Goal: Task Accomplishment & Management: Manage account settings

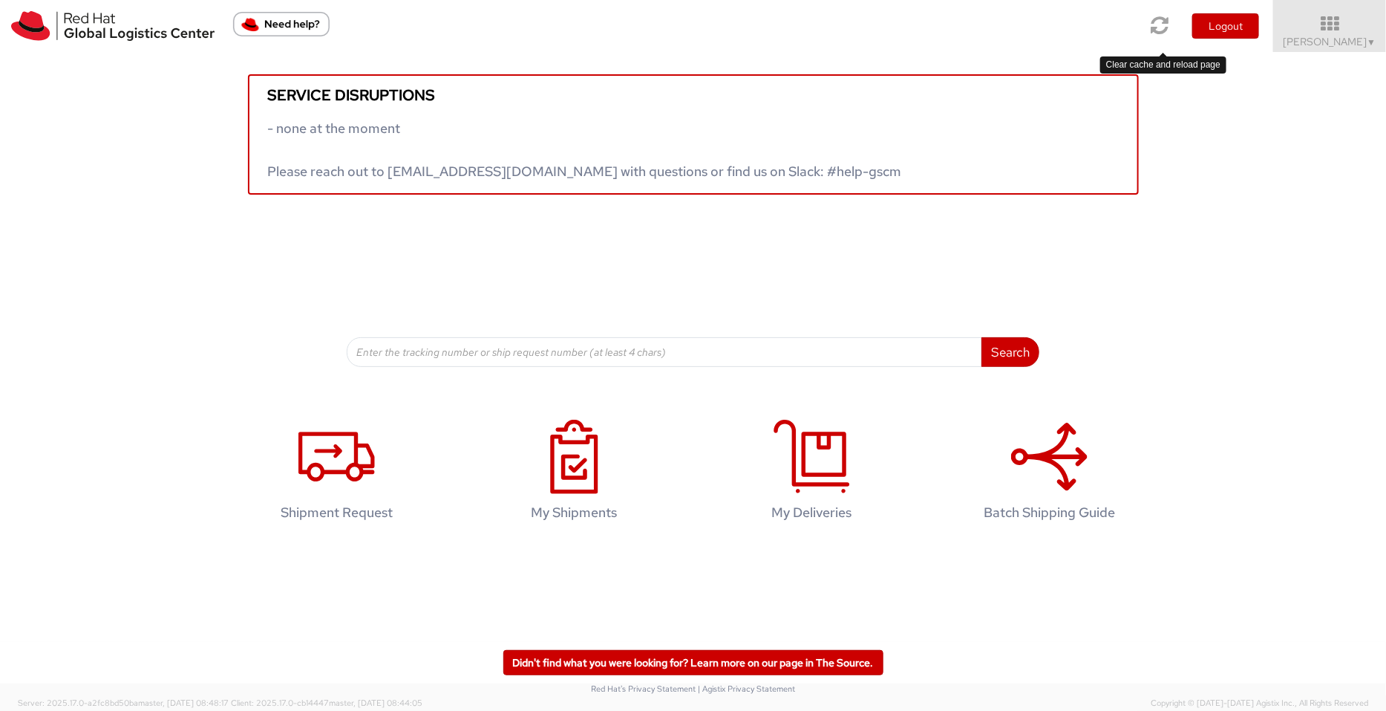
click at [1109, 24] on icon at bounding box center [1161, 25] width 18 height 21
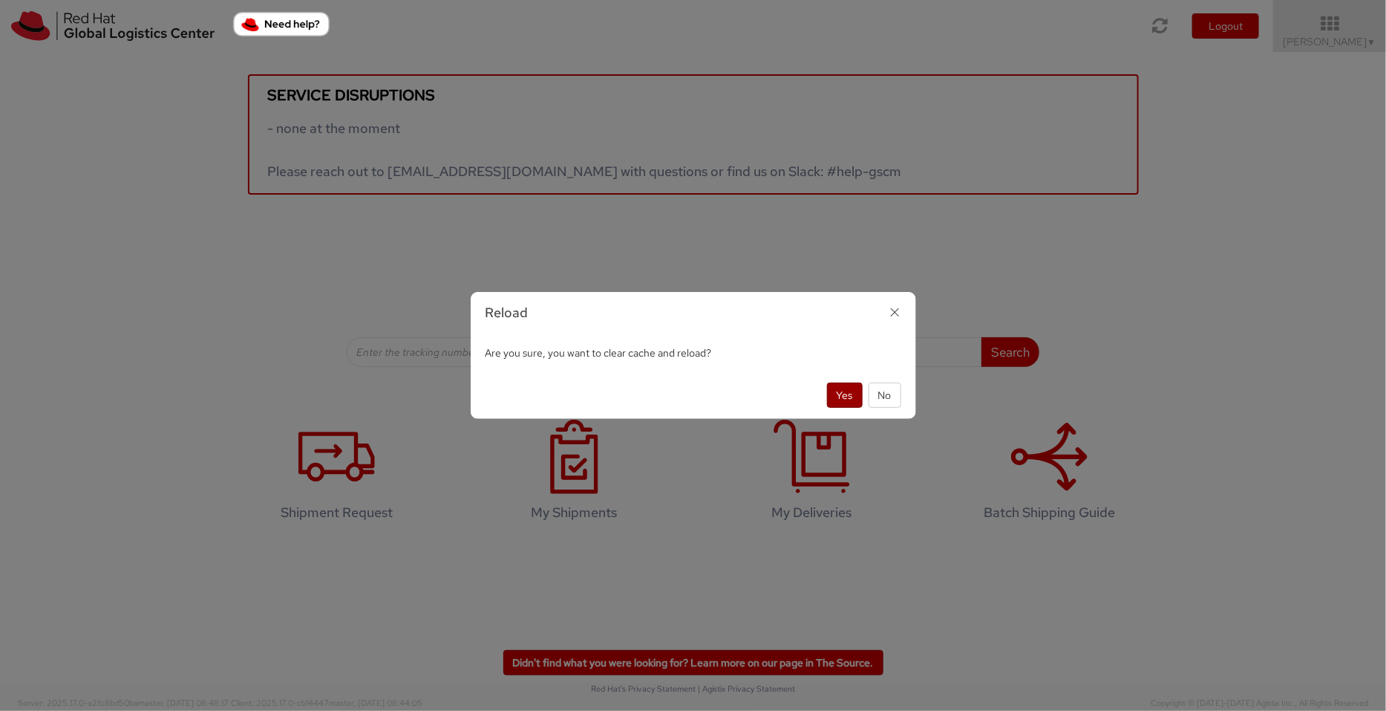
click at [844, 392] on button "Yes" at bounding box center [845, 394] width 36 height 25
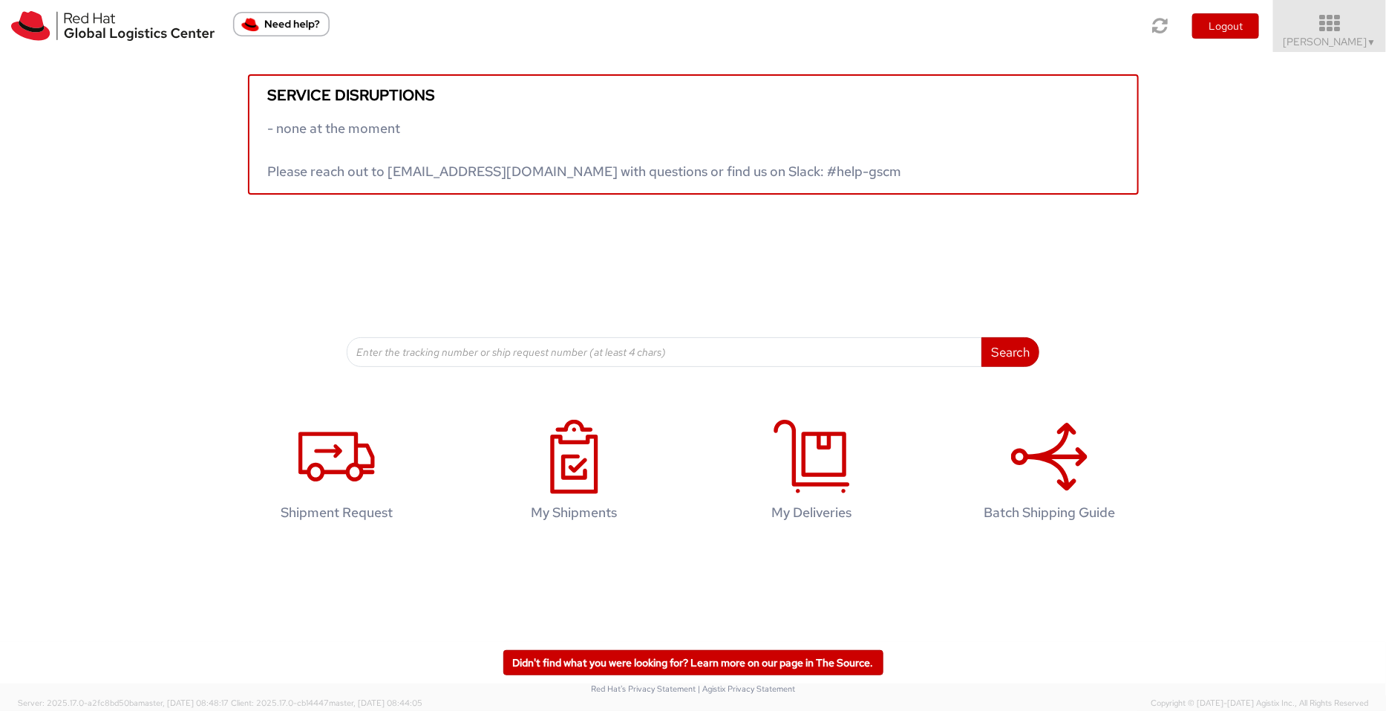
click at [1331, 40] on span "Pallav Sen Gupta ▼" at bounding box center [1330, 41] width 93 height 13
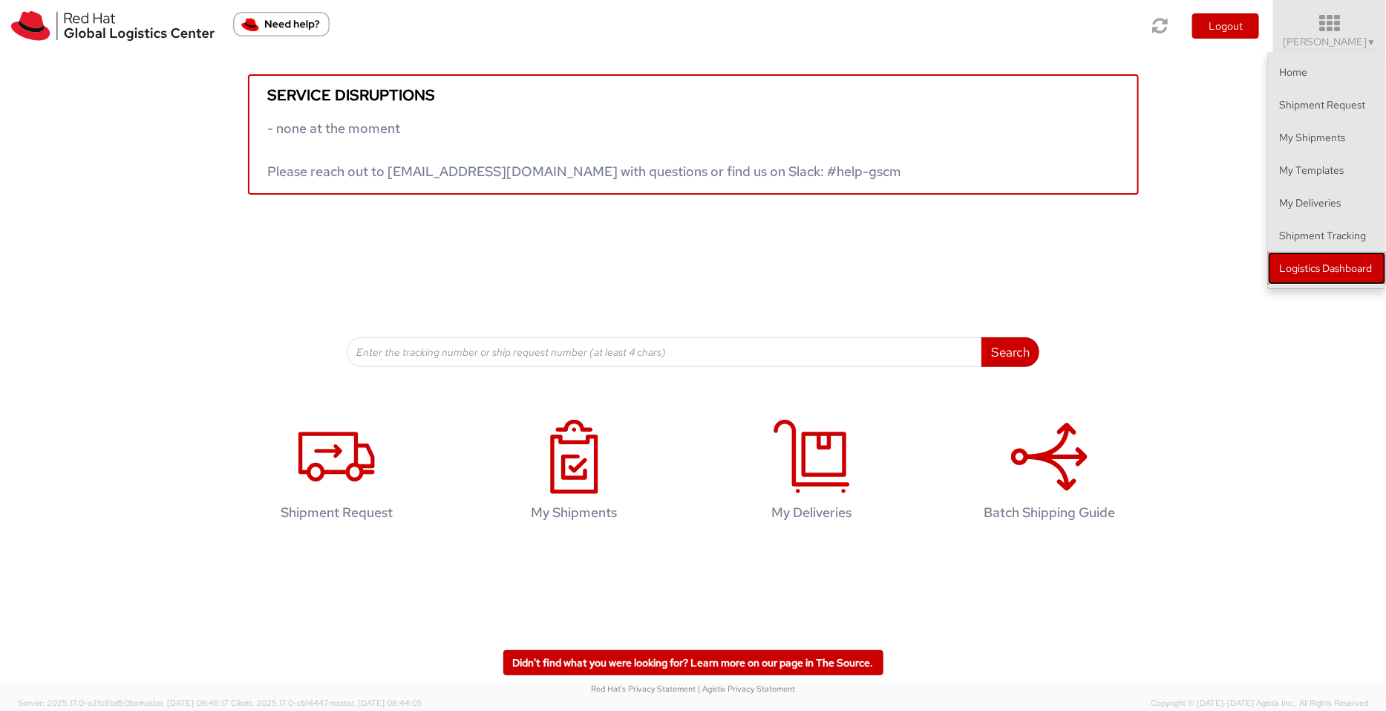
click at [1340, 279] on link "Logistics Dashboard" at bounding box center [1327, 268] width 118 height 33
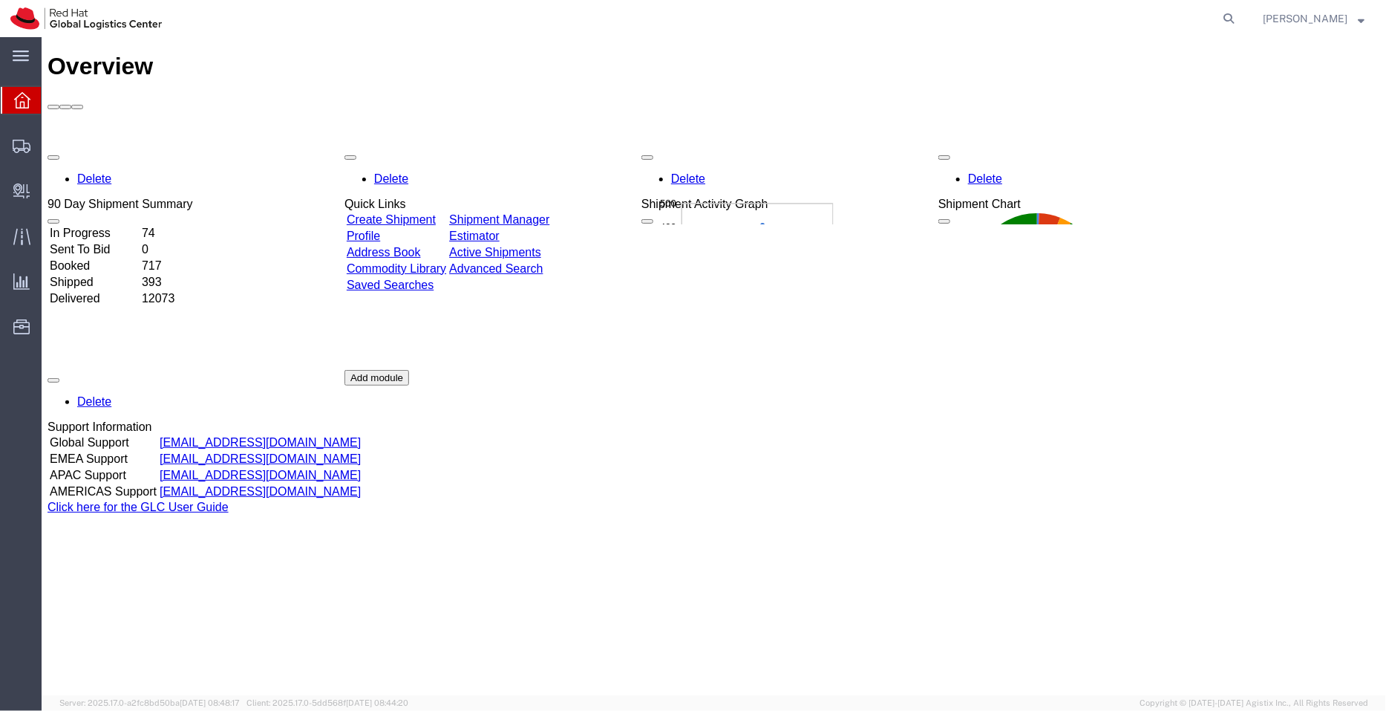
click at [549, 212] on link "Shipment Manager" at bounding box center [498, 218] width 100 height 13
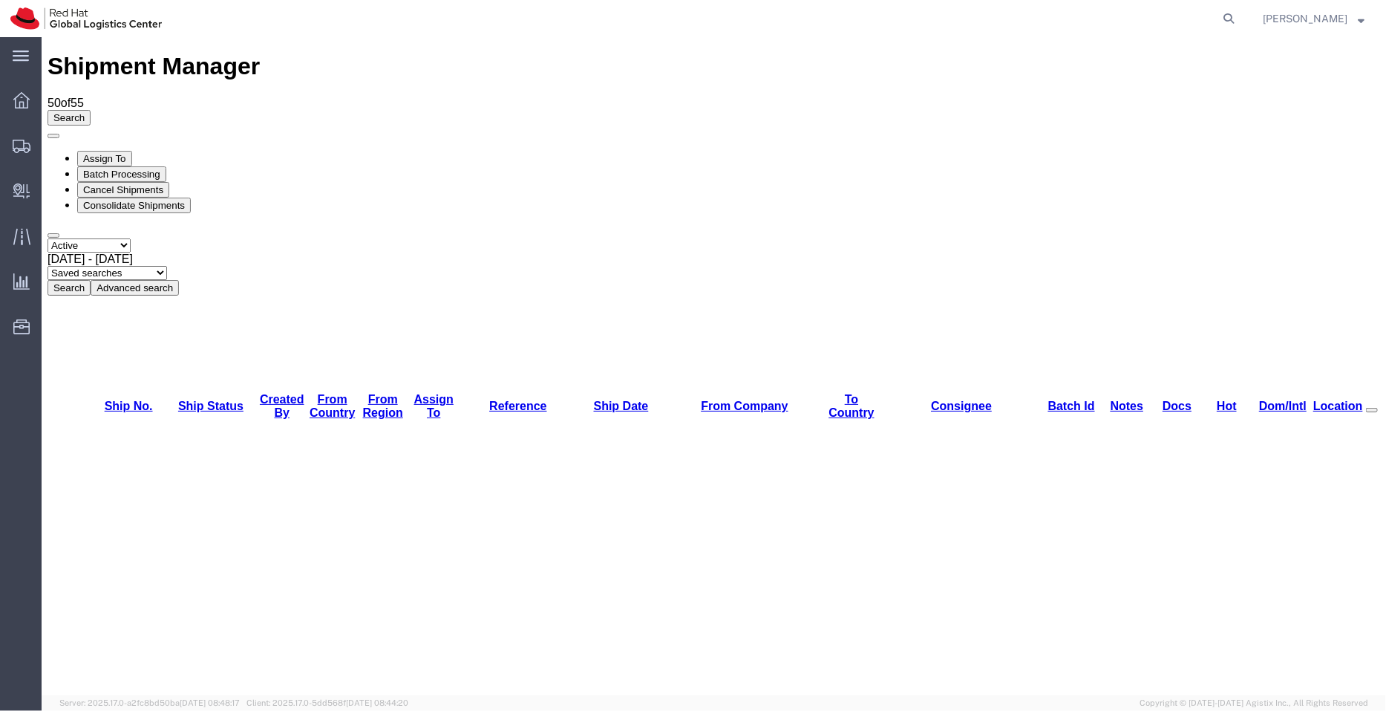
click at [166, 265] on select "Saved searches APAC EMEA [GEOGRAPHIC_DATA] [GEOGRAPHIC_DATA] - Inbounds NA/LATM" at bounding box center [107, 272] width 120 height 14
select select "APAC"
click at [166, 265] on select "Saved searches APAC EMEA [GEOGRAPHIC_DATA] [GEOGRAPHIC_DATA] - Inbounds NA/LATM" at bounding box center [107, 272] width 120 height 14
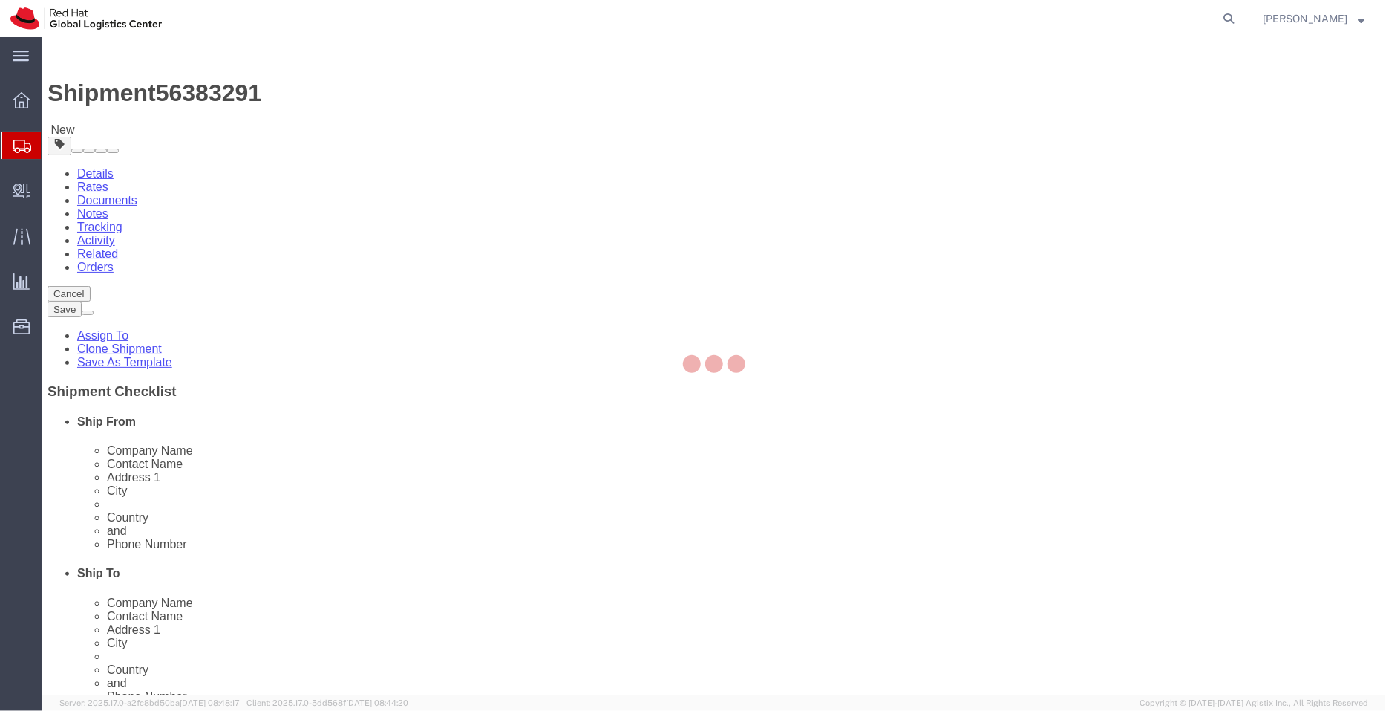
select select
select select "50511"
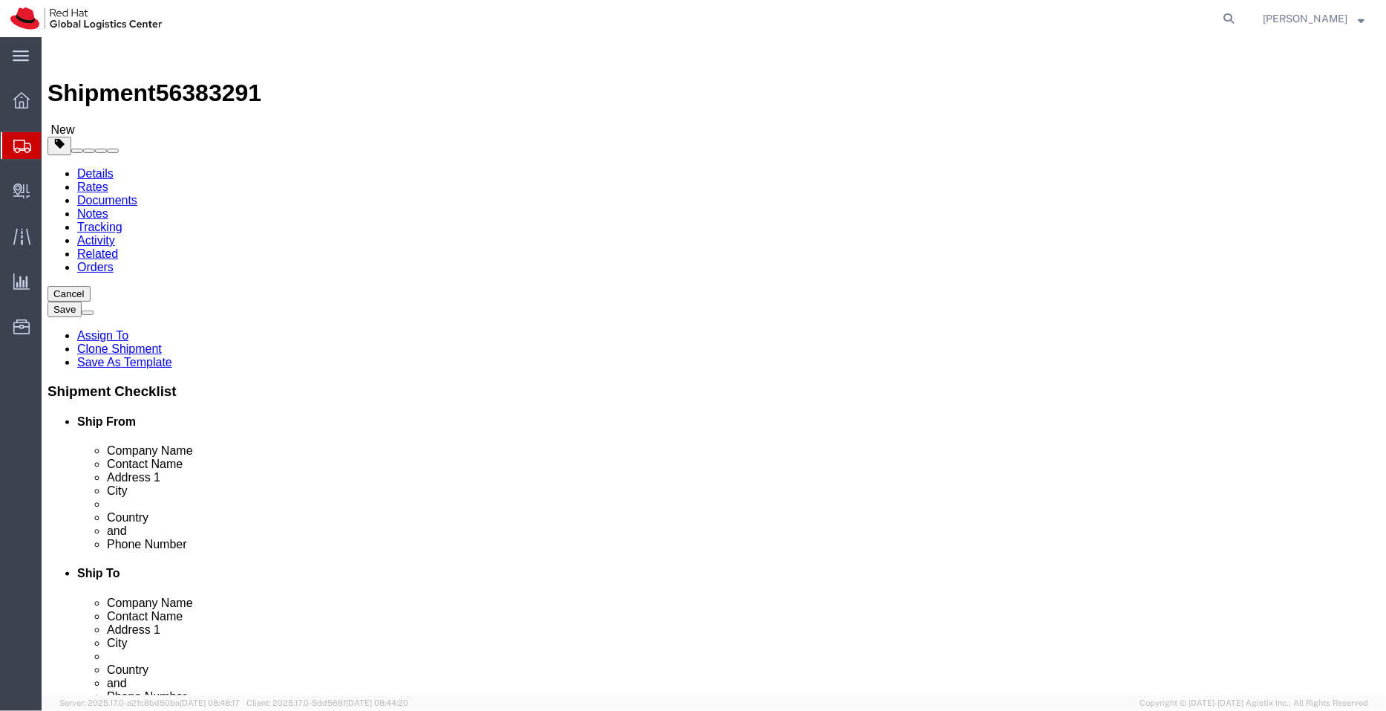
click link "ADDITIONAL INFORMATION"
drag, startPoint x: 1335, startPoint y: 235, endPoint x: 1343, endPoint y: 321, distance: 85.8
click html "Shipment 56383291 New Details Rates Documents Notes Tracking Activity Related O…"
click li "Ship From Company Name Contact Name Address 1 City State/Province Country Posta…"
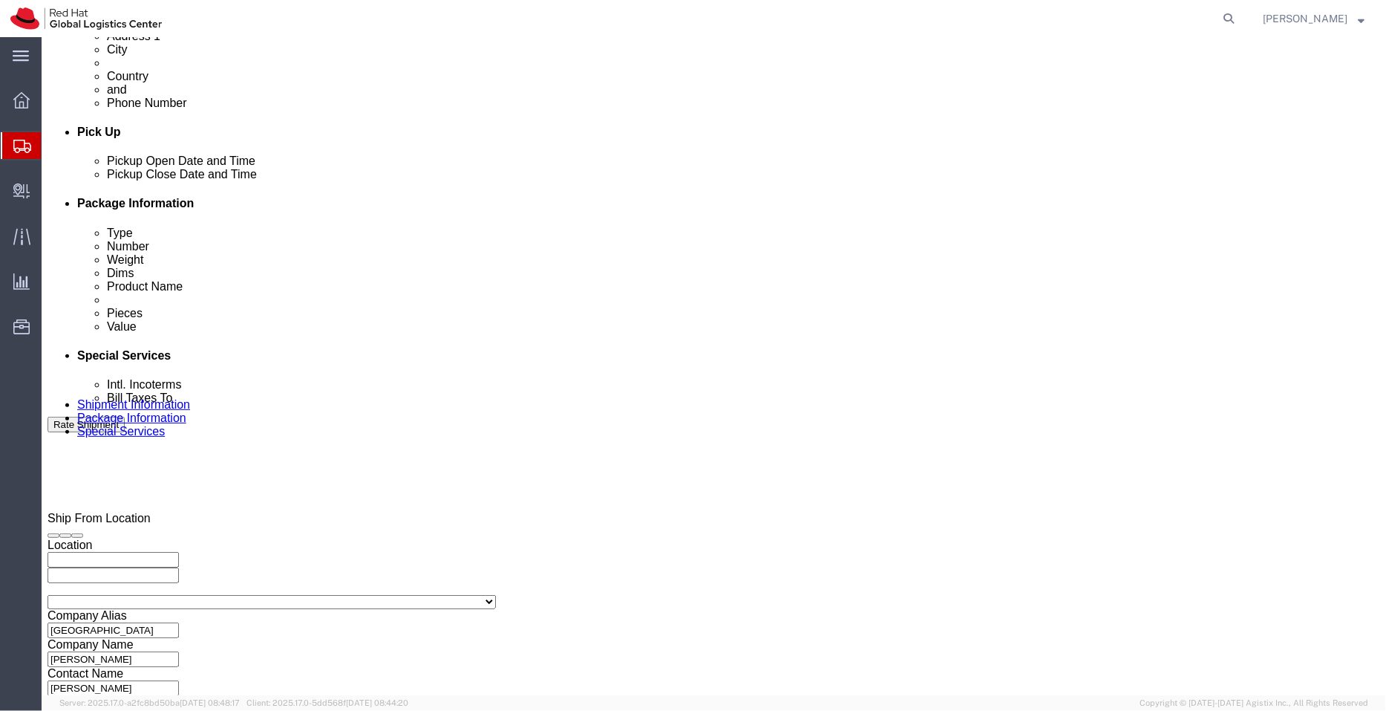
scroll to position [596, 0]
click div "[DATE] 7:20 AM"
click input "1230:20 AM"
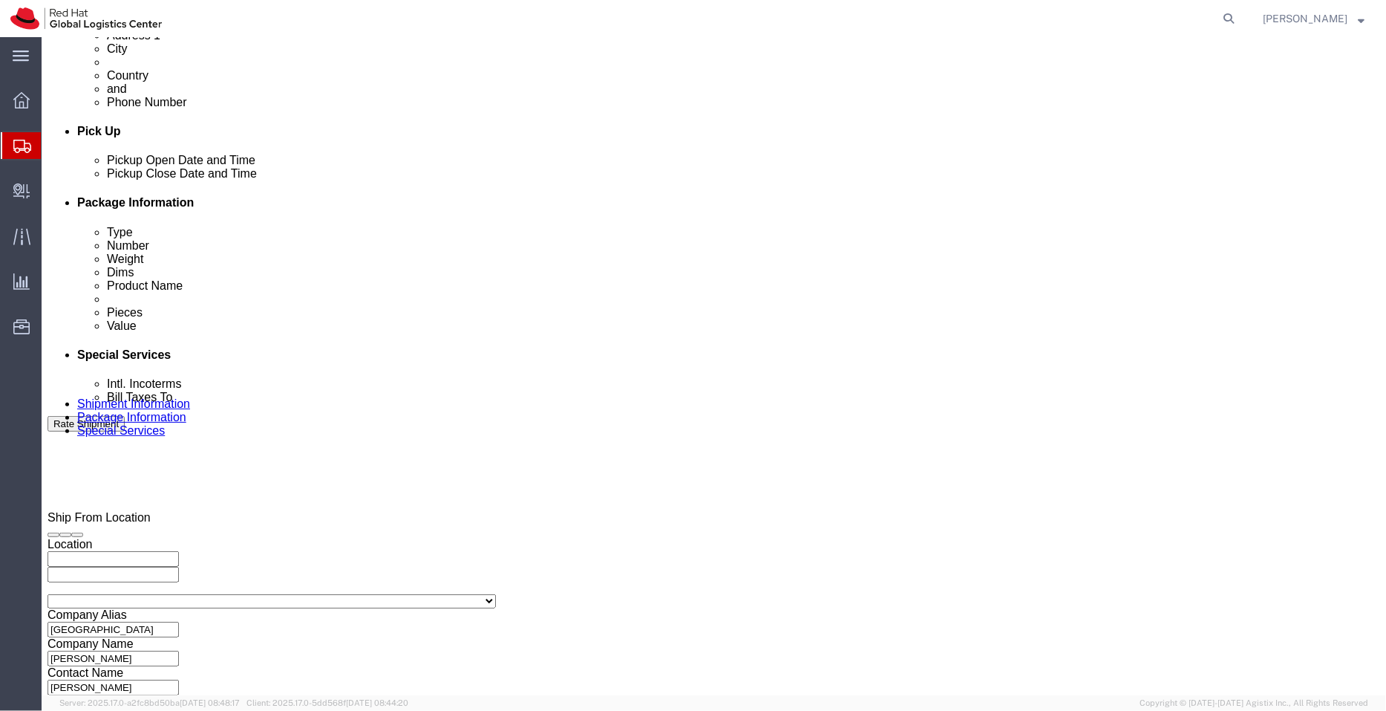
type input "12:30 PM"
click button "Apply"
click div "[DATE] 1:30 PM"
type input "3:30 PM"
click button "Apply"
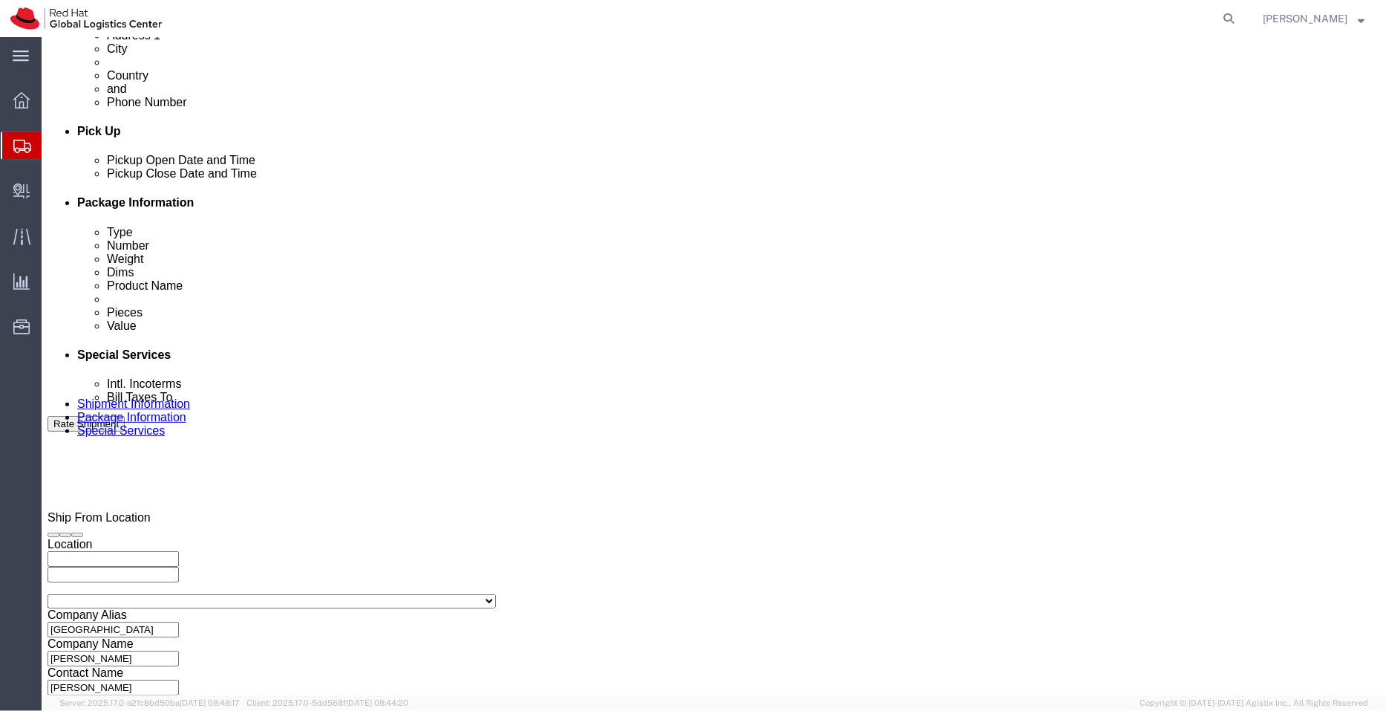
scroll to position [760, 0]
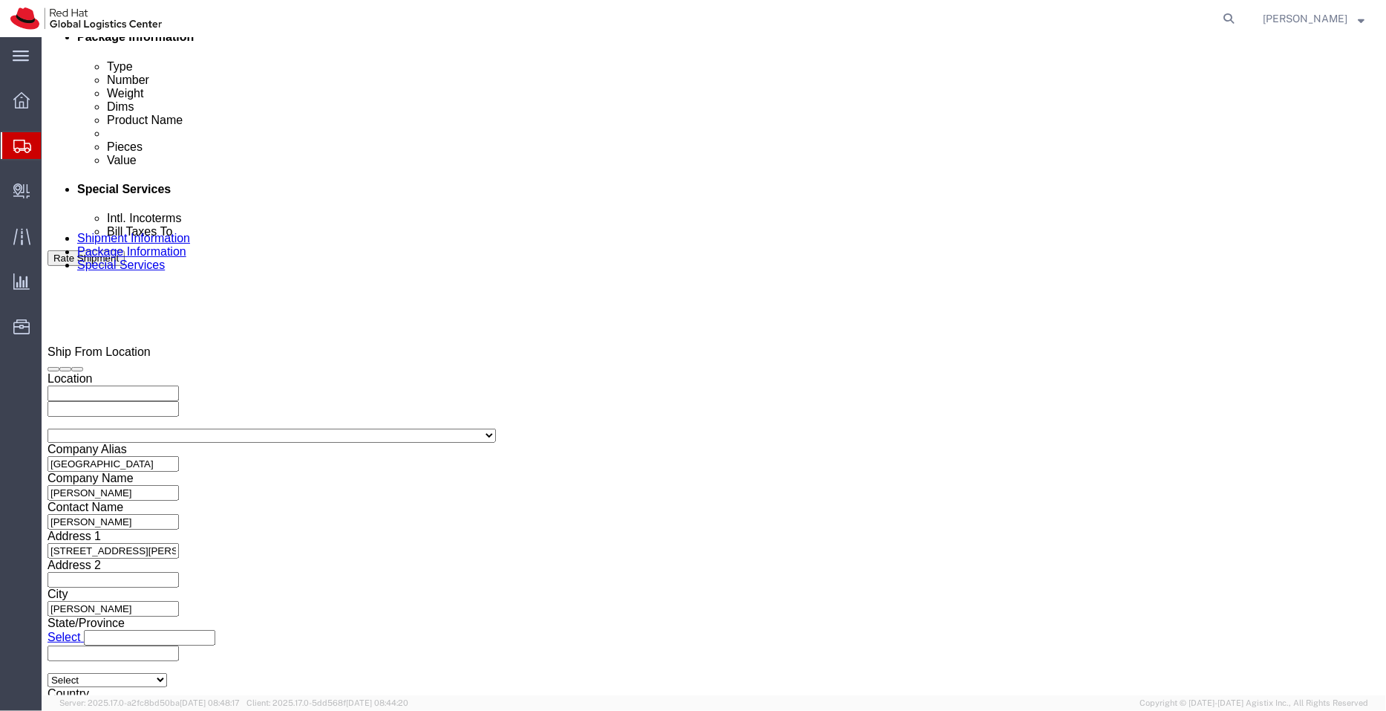
click link "Package Information"
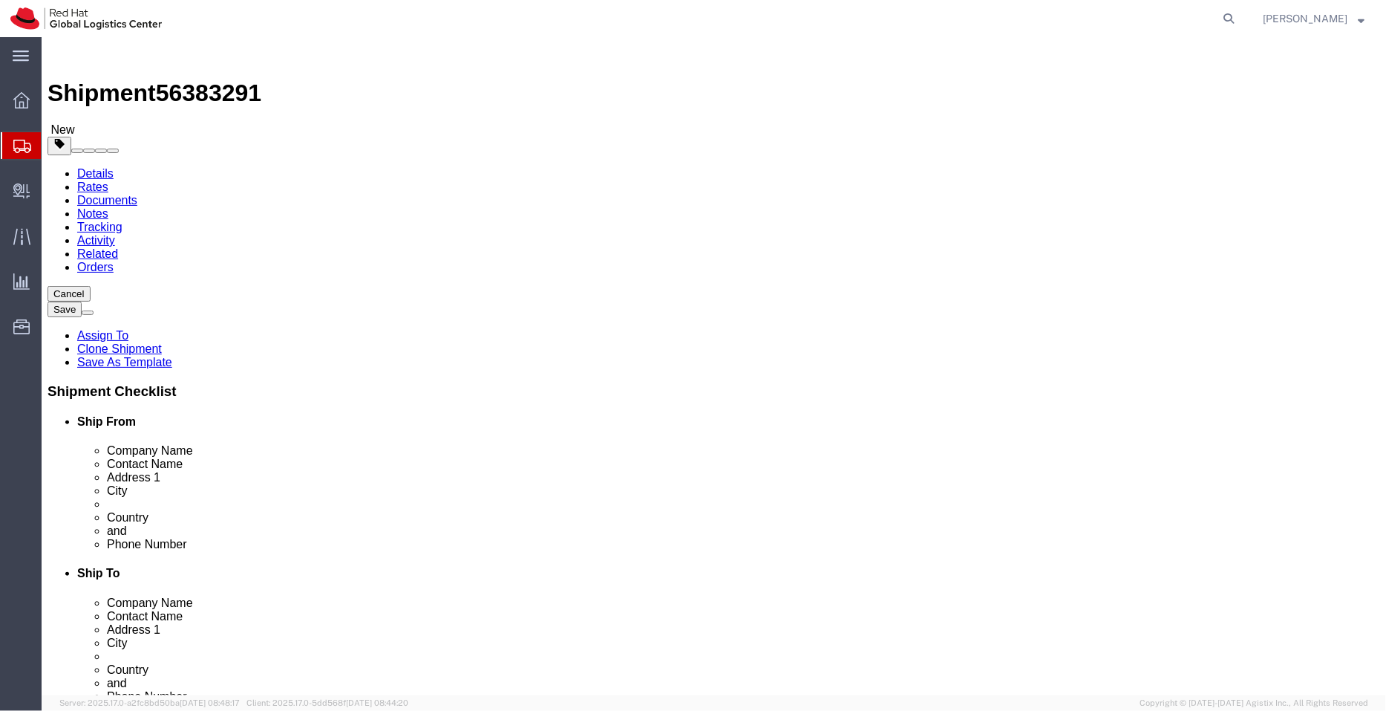
drag, startPoint x: 226, startPoint y: 314, endPoint x: 125, endPoint y: 315, distance: 101.7
click div "Dimensions Length 2.00 x Width 2.00 x Height 2.00 Select cm ft in"
type input "33.7"
drag, startPoint x: 296, startPoint y: 311, endPoint x: 192, endPoint y: 314, distance: 104.0
click div "Length 33.7 x Width 2.00 x Height 2.00 Select cm ft in"
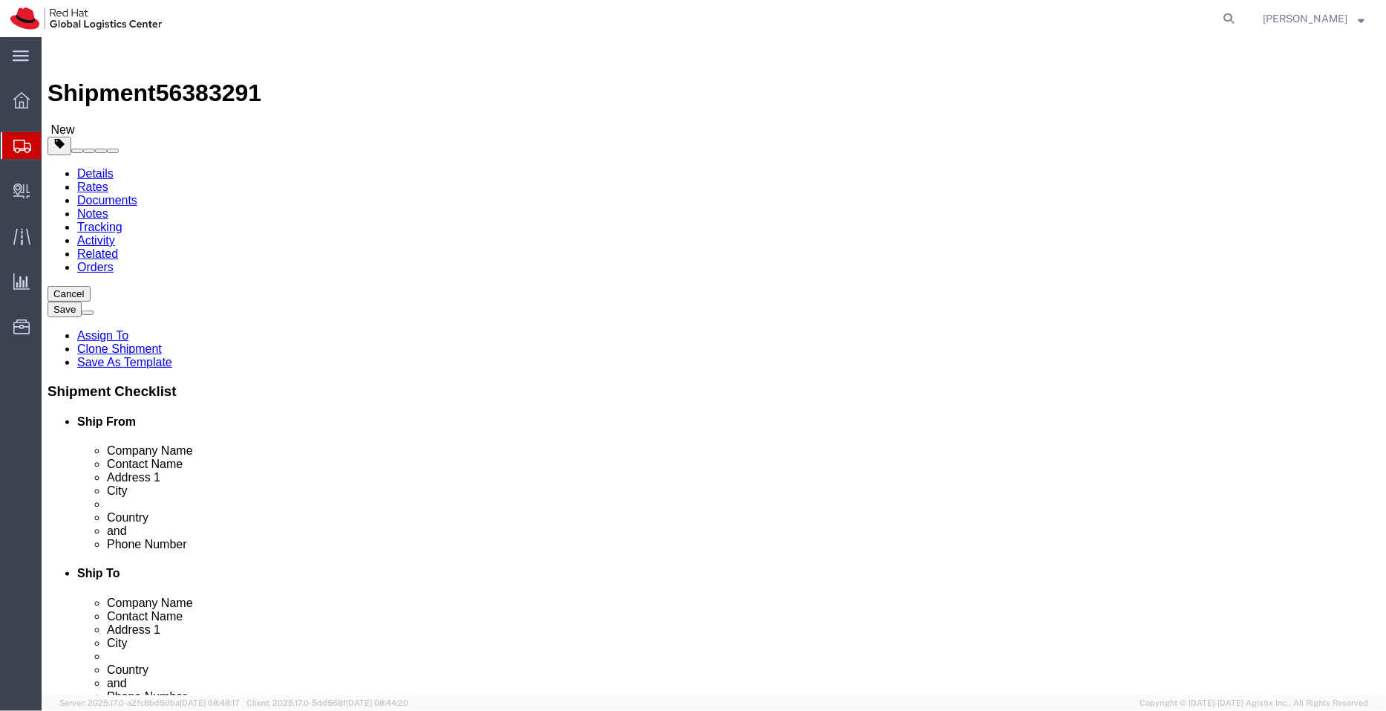
type input "32.2"
drag, startPoint x: 378, startPoint y: 322, endPoint x: 248, endPoint y: 310, distance: 130.6
click div "Length 33.7 x Width 32.2 x Height 2.00 Select cm ft in"
type input "9.2"
drag, startPoint x: 229, startPoint y: 336, endPoint x: 151, endPoint y: 336, distance: 78.0
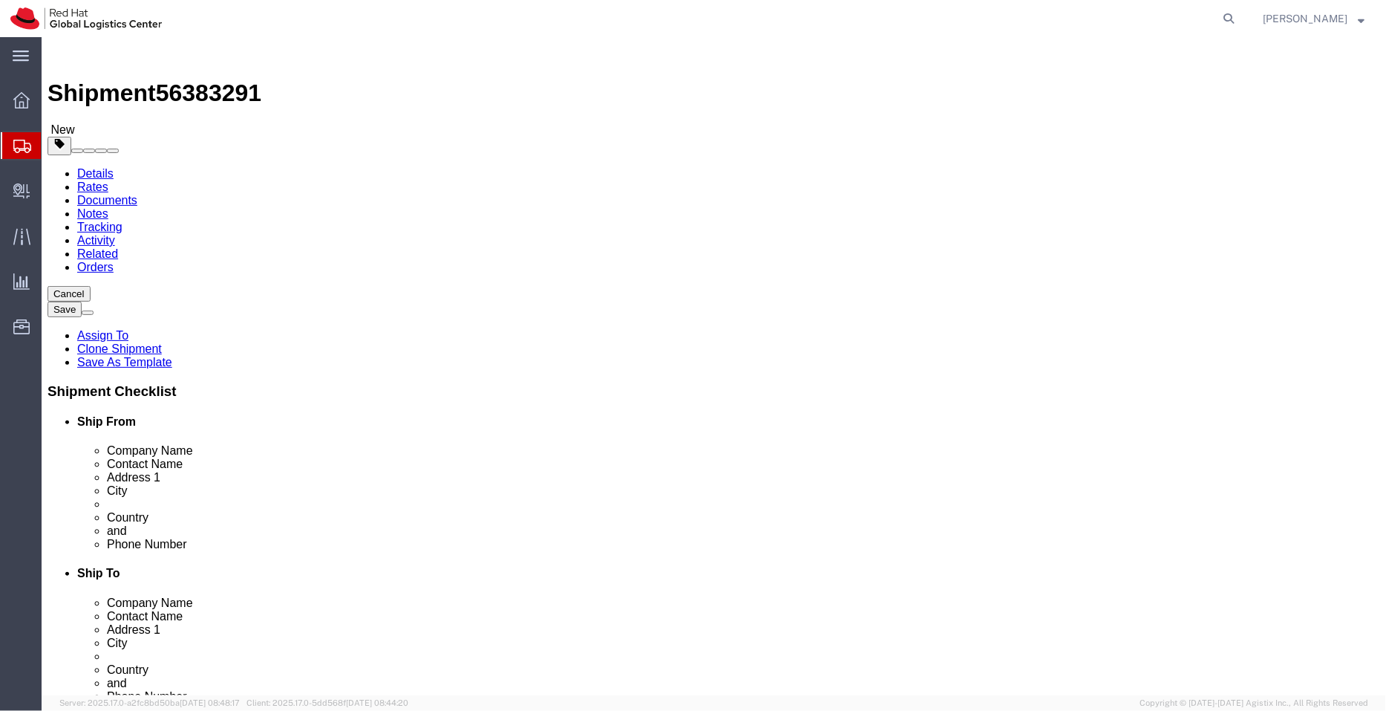
click div "Weight 4.00 Select kgs lbs Ship. t°"
type input "3.5"
click dd "1.00 Each"
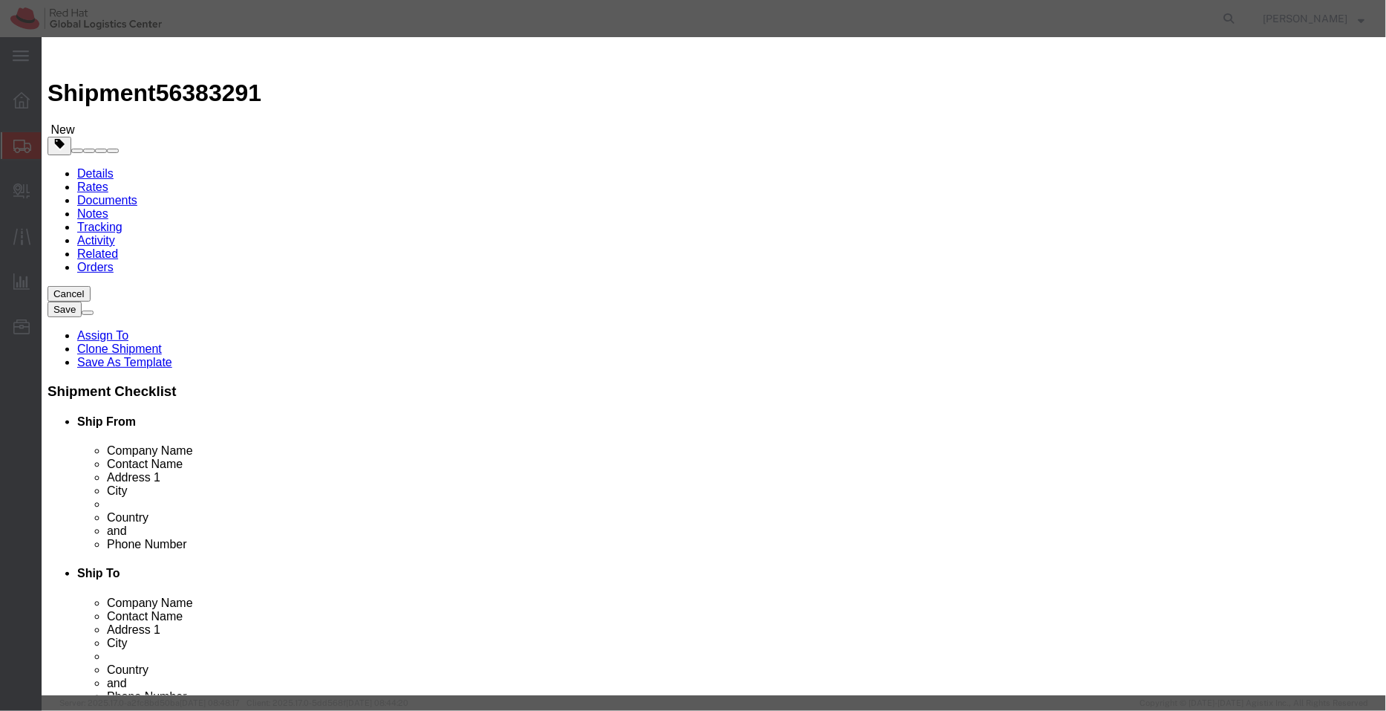
click input "Apple MacBook"
click input "Apple MacBook Air"
type input "Laptop -Apple MacBook Air"
click input "5.00"
type input "5"
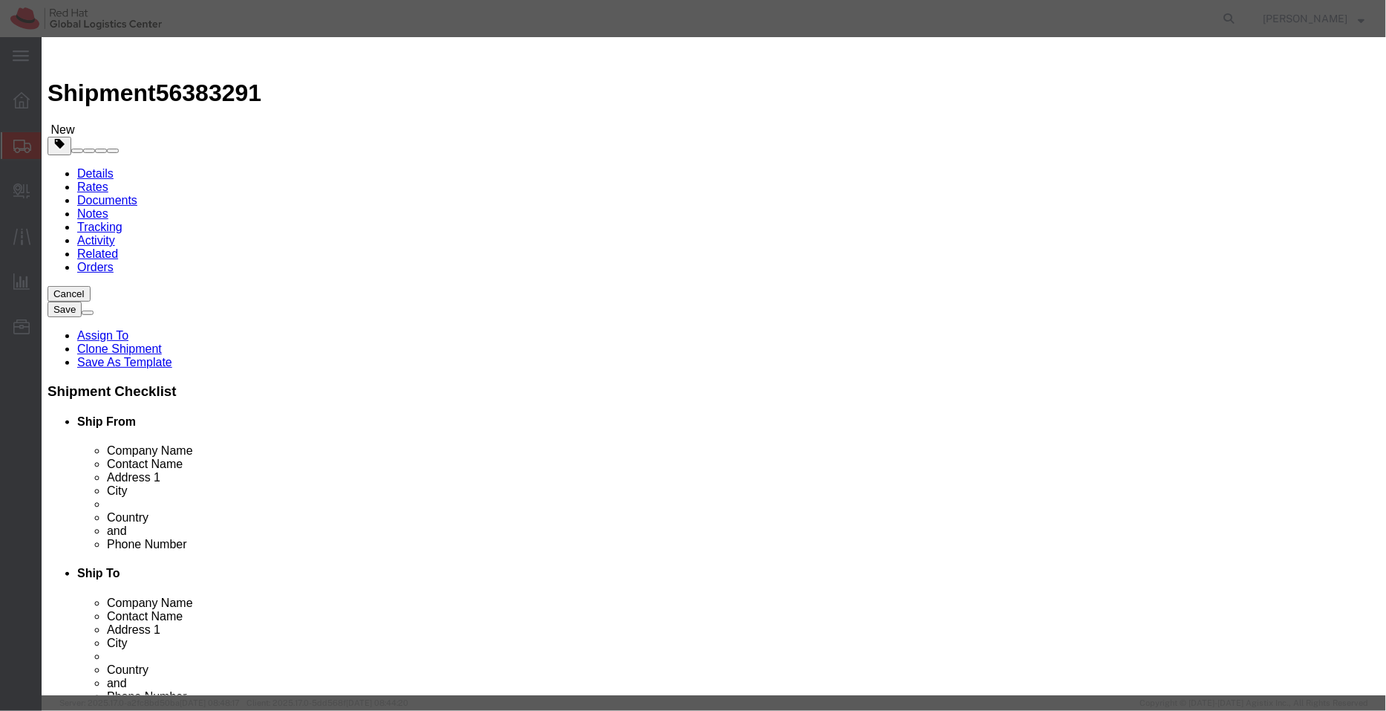
type input "1000"
click div "Commodity library"
click button "Save & Close"
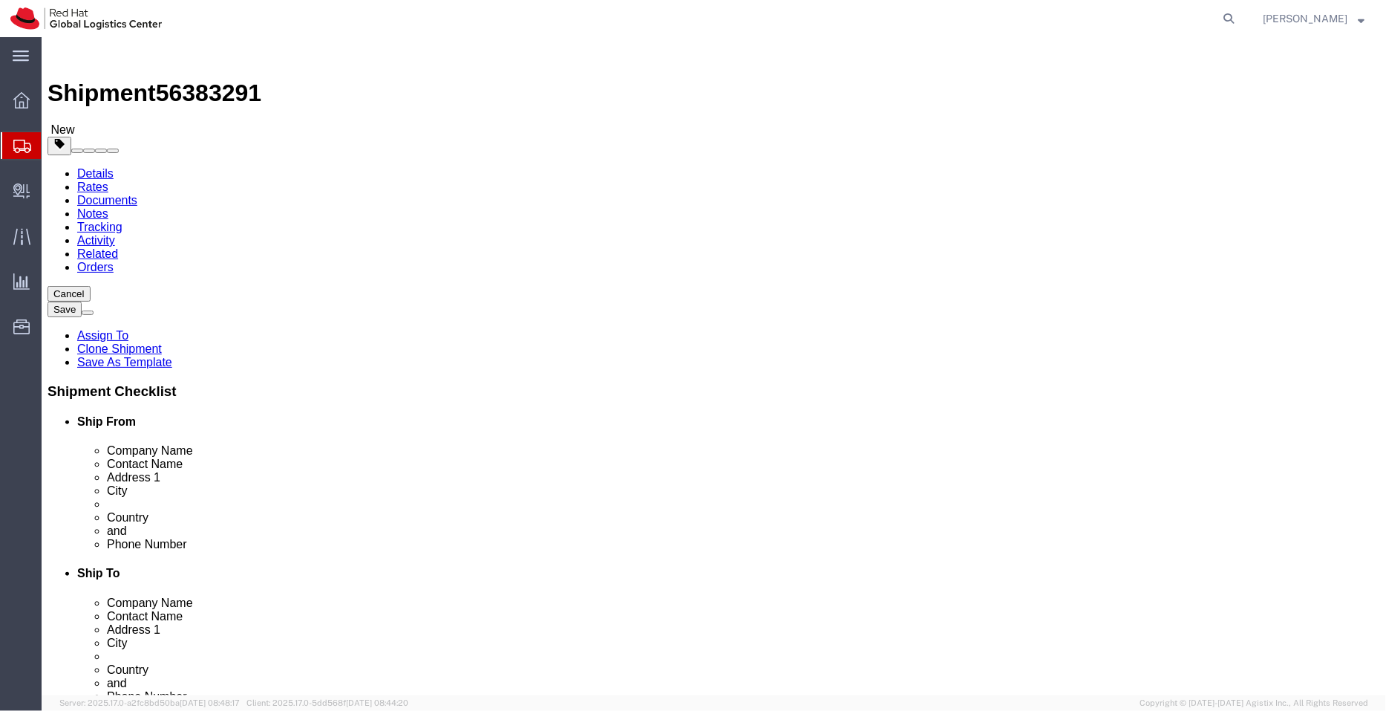
click link "Clone this content"
click dd "1000.00 AUD"
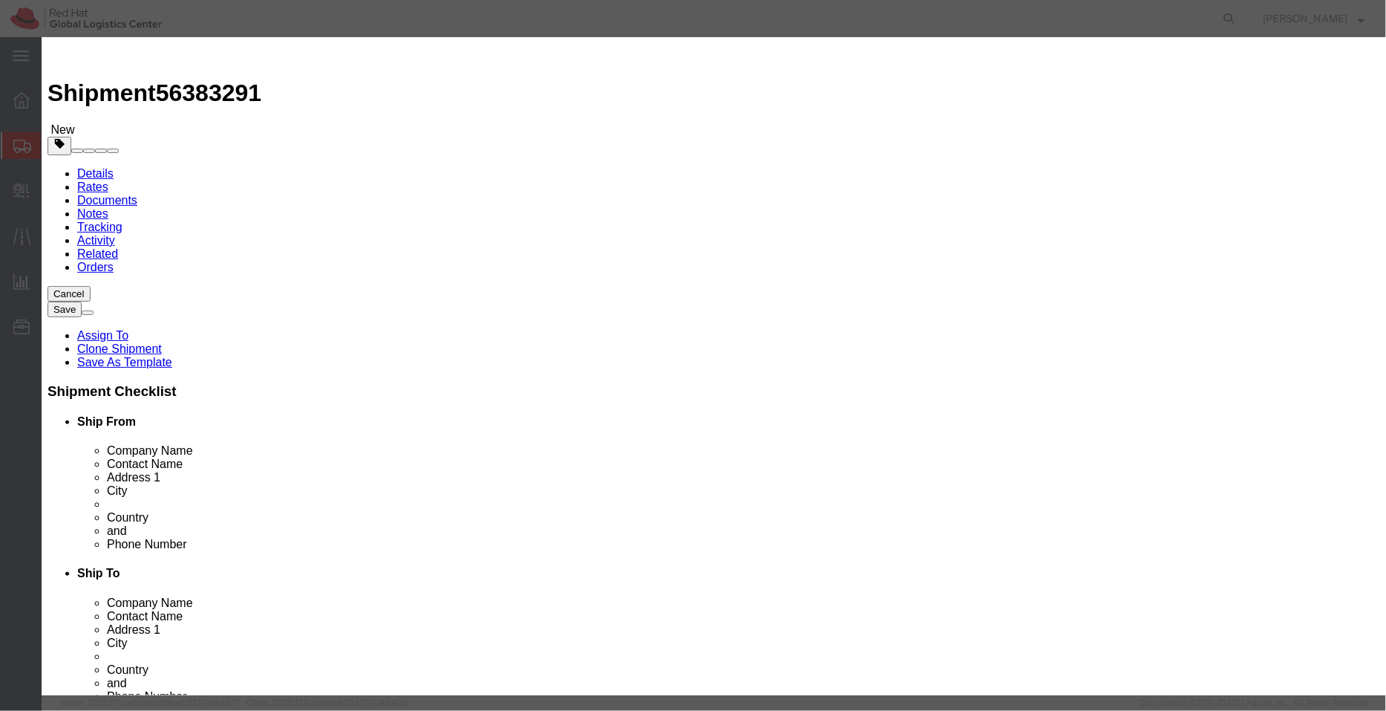
click input "Laptop -Apple MacBook Air"
type input "Laptop -Apple MacBook 13"
click input "1000.00"
type input "1200.00"
click h3 "Edit content"
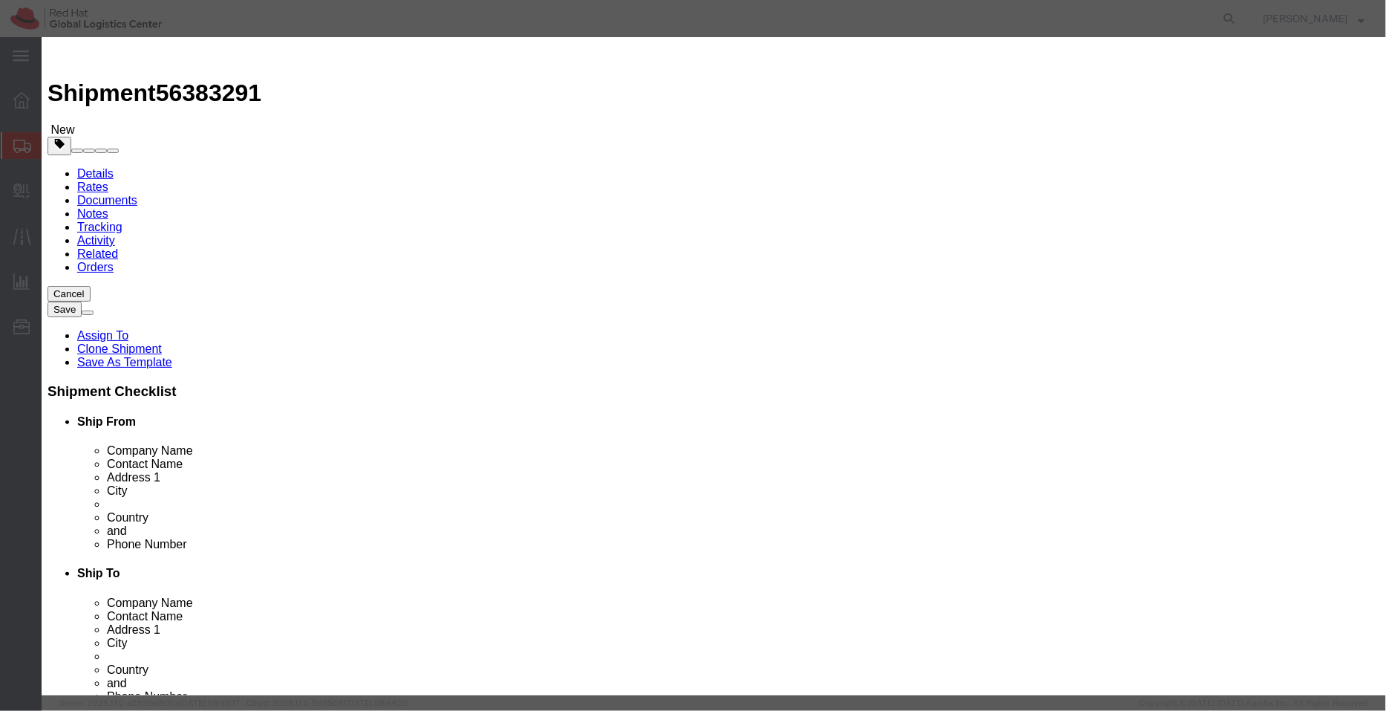
click button "Save & Close"
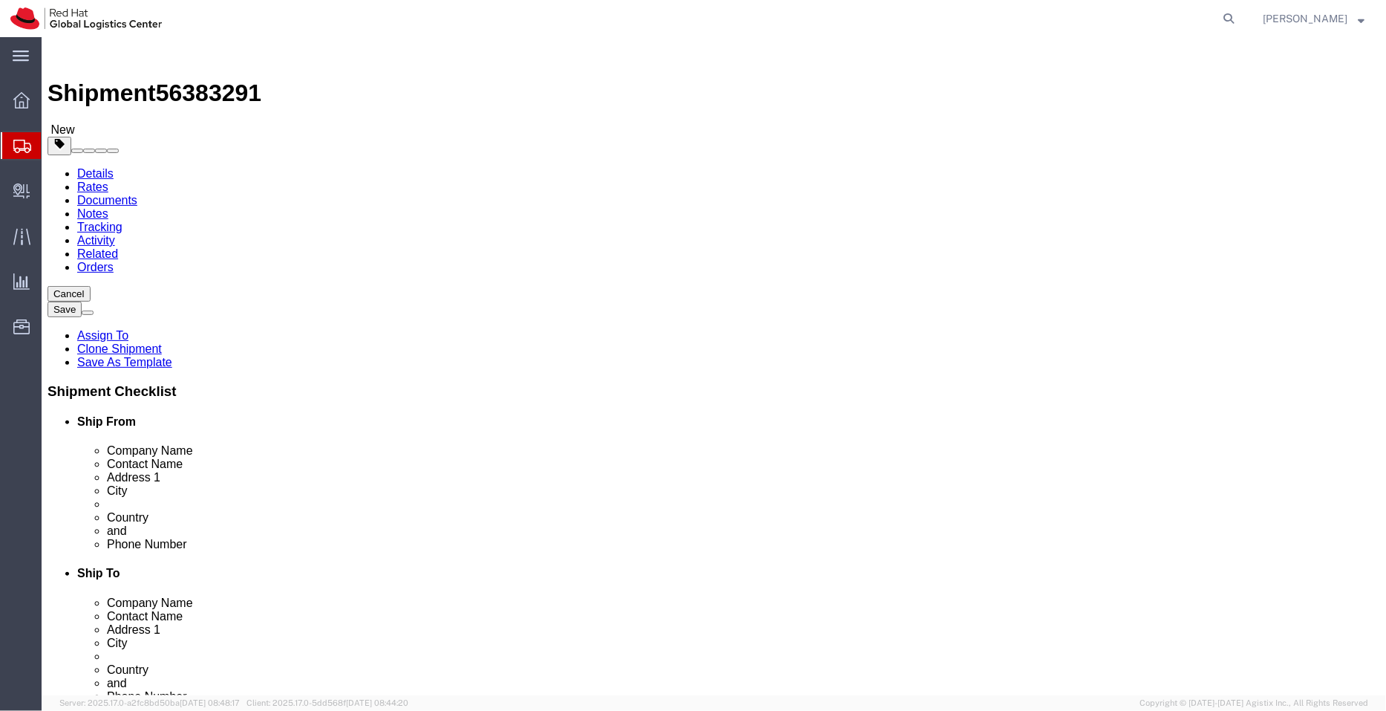
click span "button"
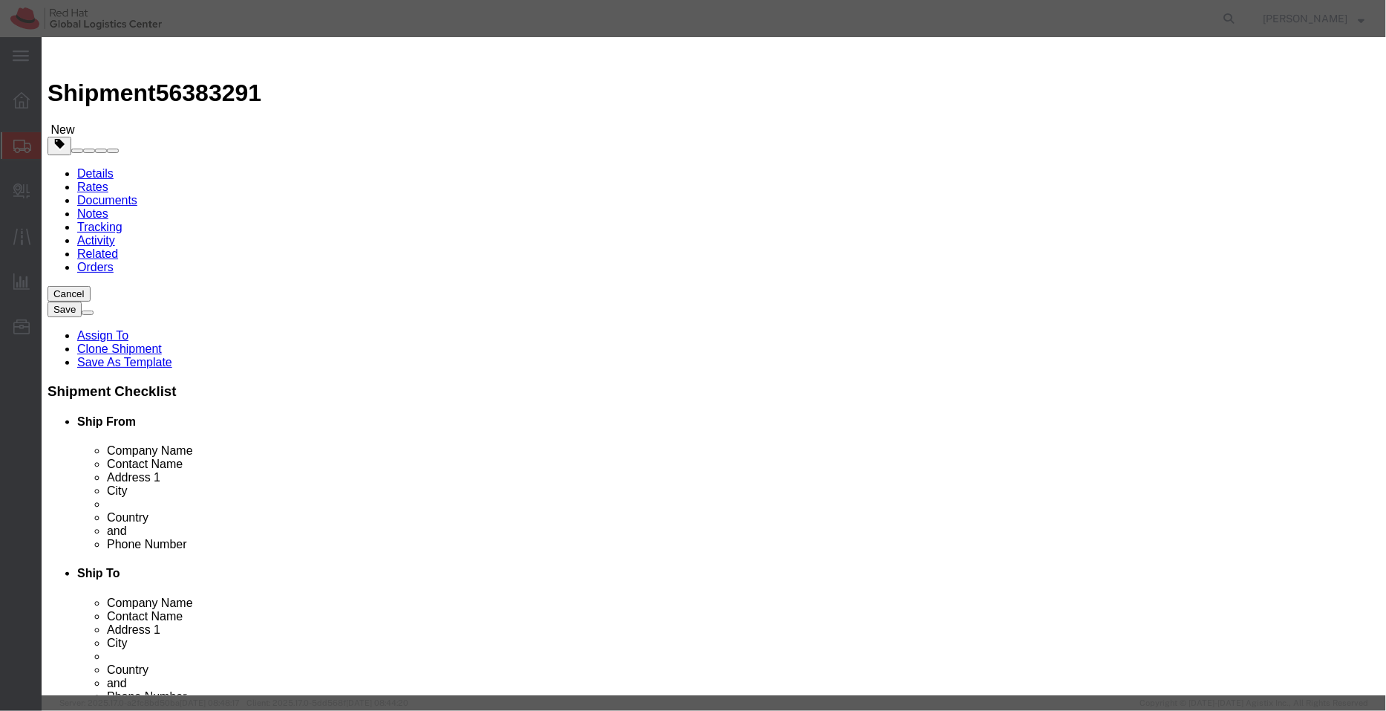
click button "Yes"
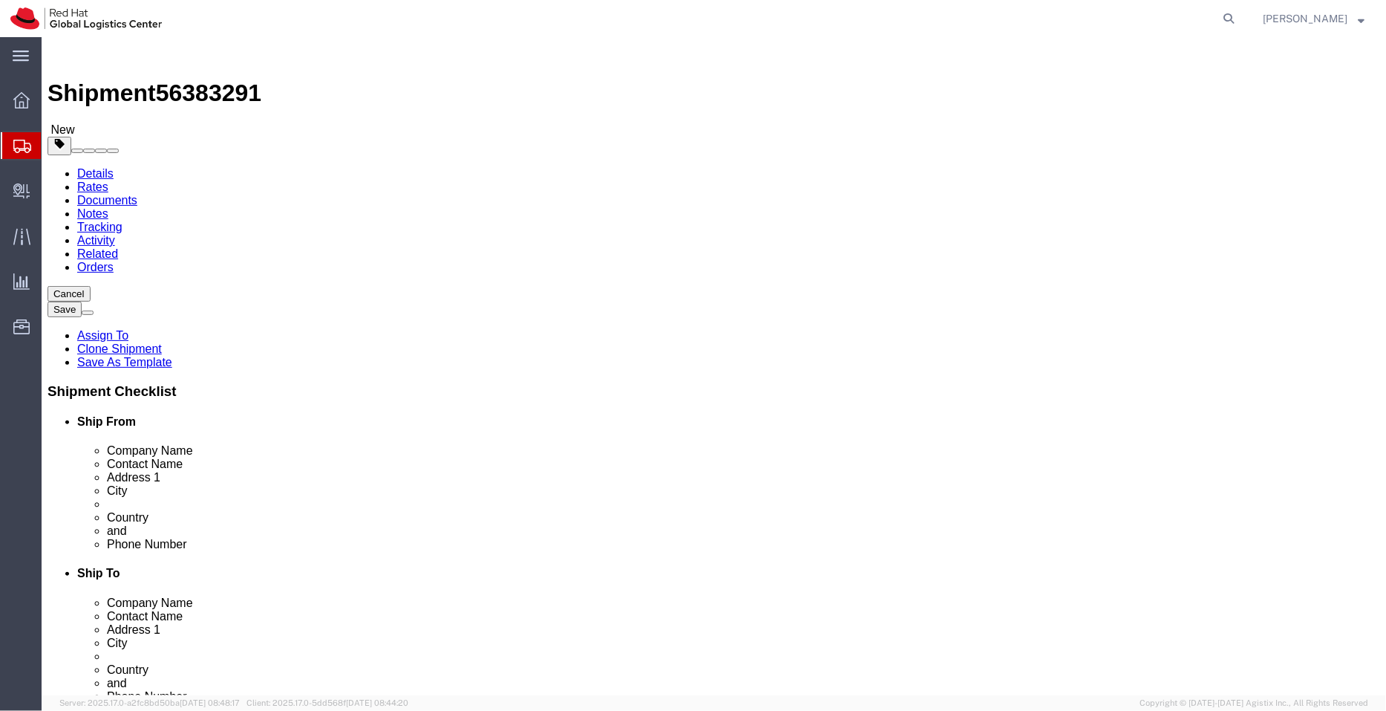
click icon
click select "Select Free of Charge Free of Cost NET 30 NET 45 NET 60 See Comment"
type input "850"
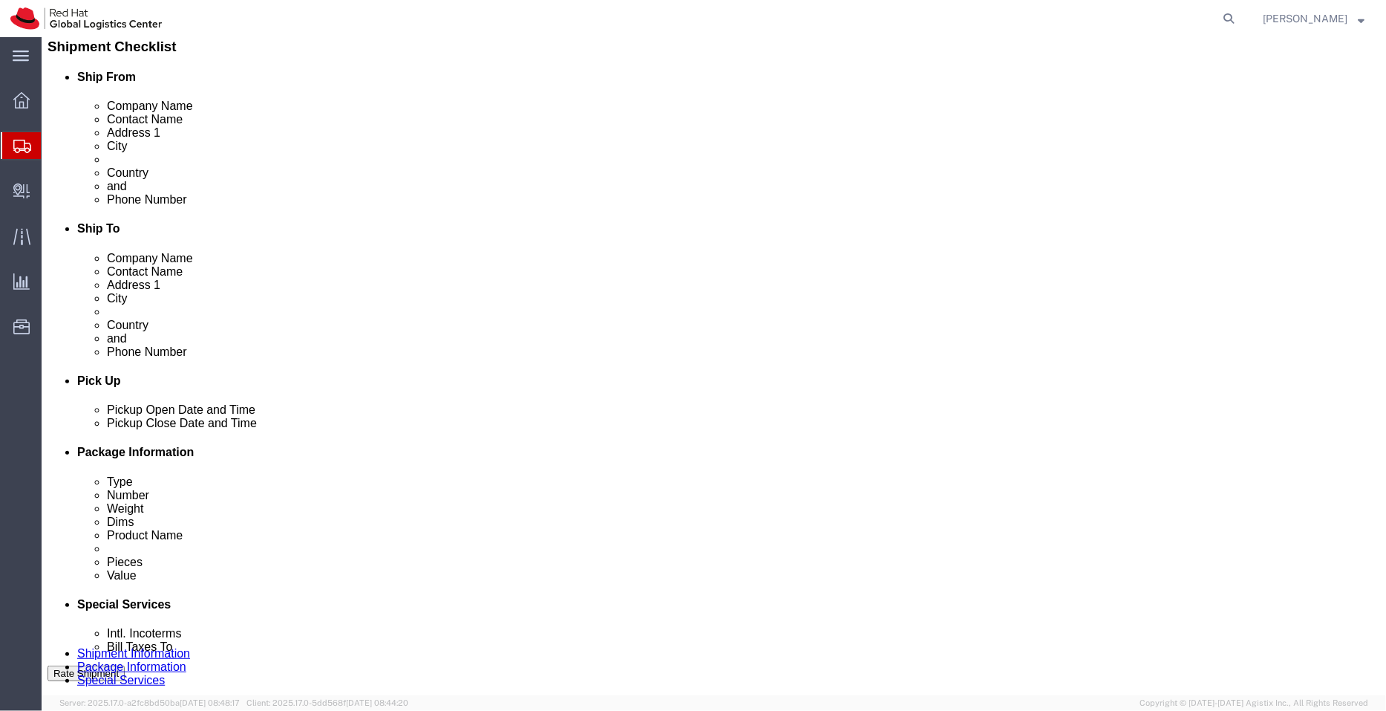
scroll to position [348, 0]
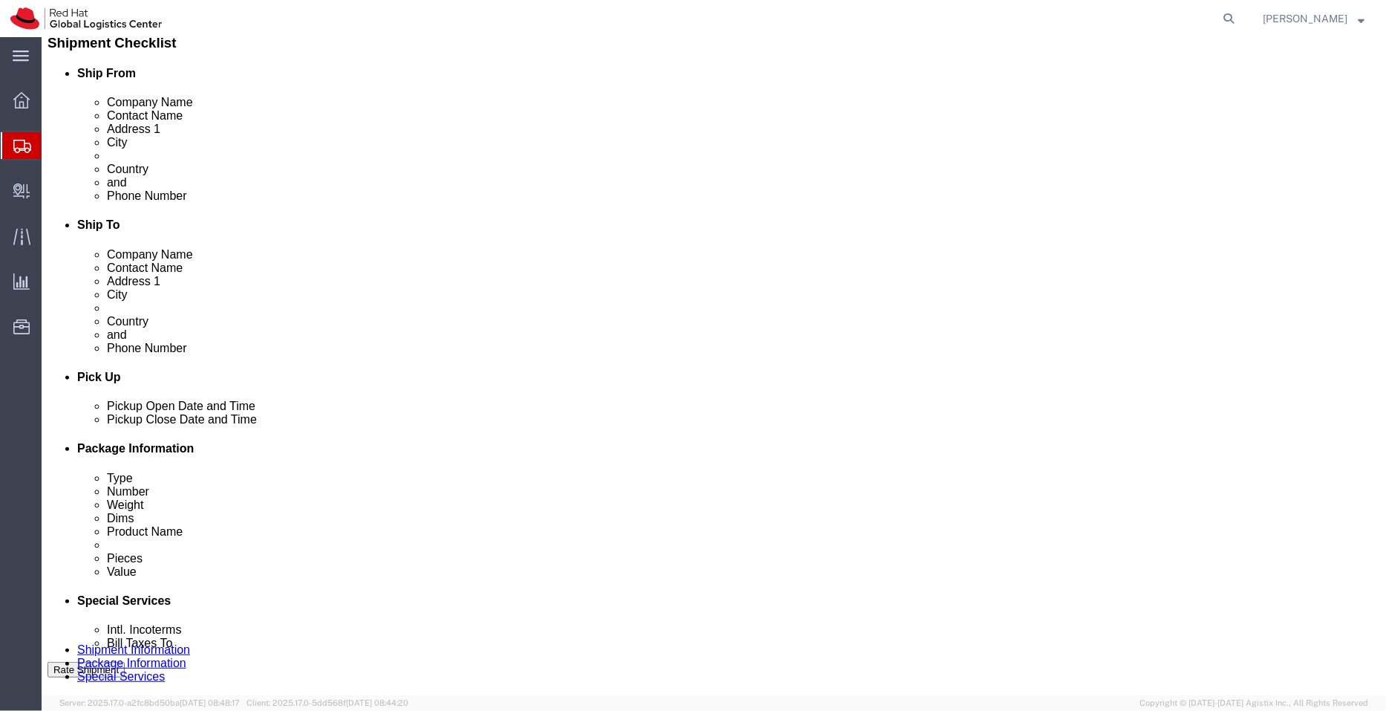
click input "text"
paste input "[EMAIL_ADDRESS][DOMAIN_NAME]"
type input "[EMAIL_ADDRESS][DOMAIN_NAME]"
paste input "[EMAIL_ADDRESS][DOMAIN_NAME]"
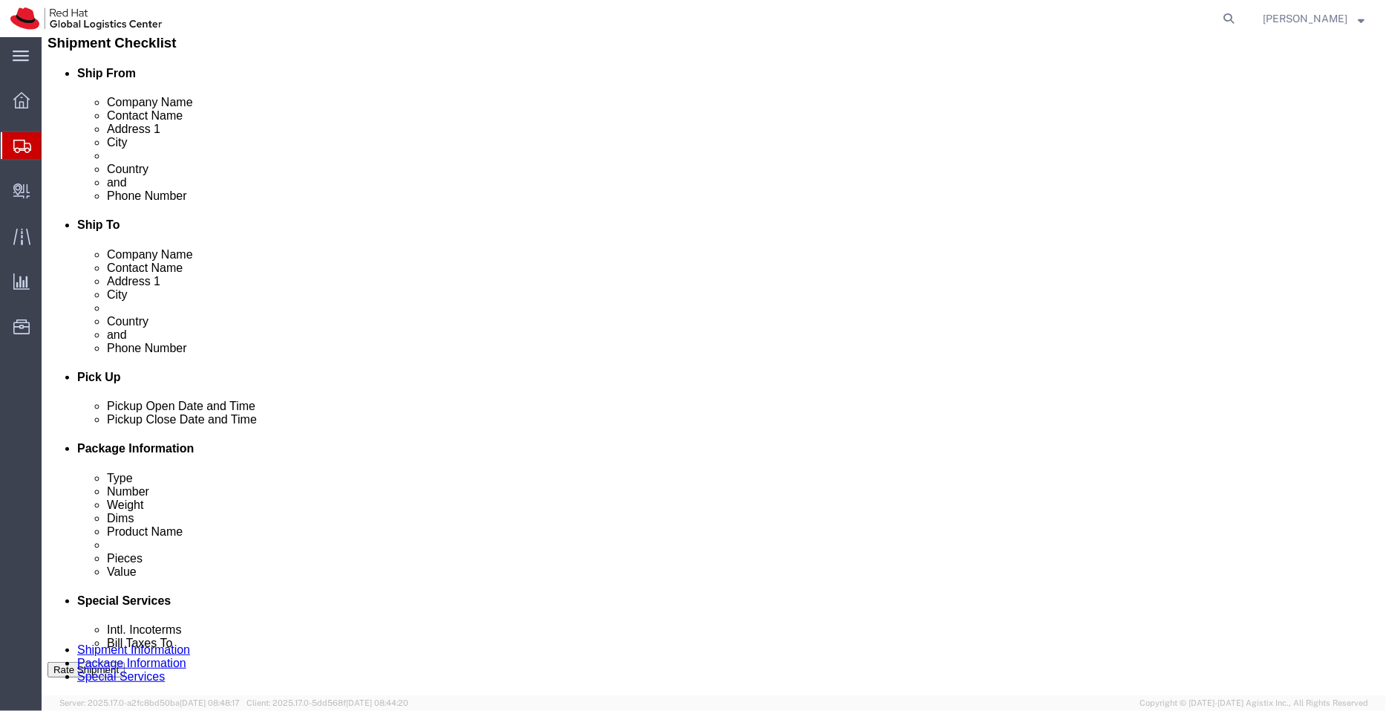
scroll to position [0, 0]
type input "a"
paste input "[EMAIL_ADDRESS][DOMAIN_NAME]"
type input "[EMAIL_ADDRESS][DOMAIN_NAME]"
type input "[EMAIL_ADDRESS][DOMAIN_NAME],[EMAIL_ADDRESS][DOMAIN_NAME]"
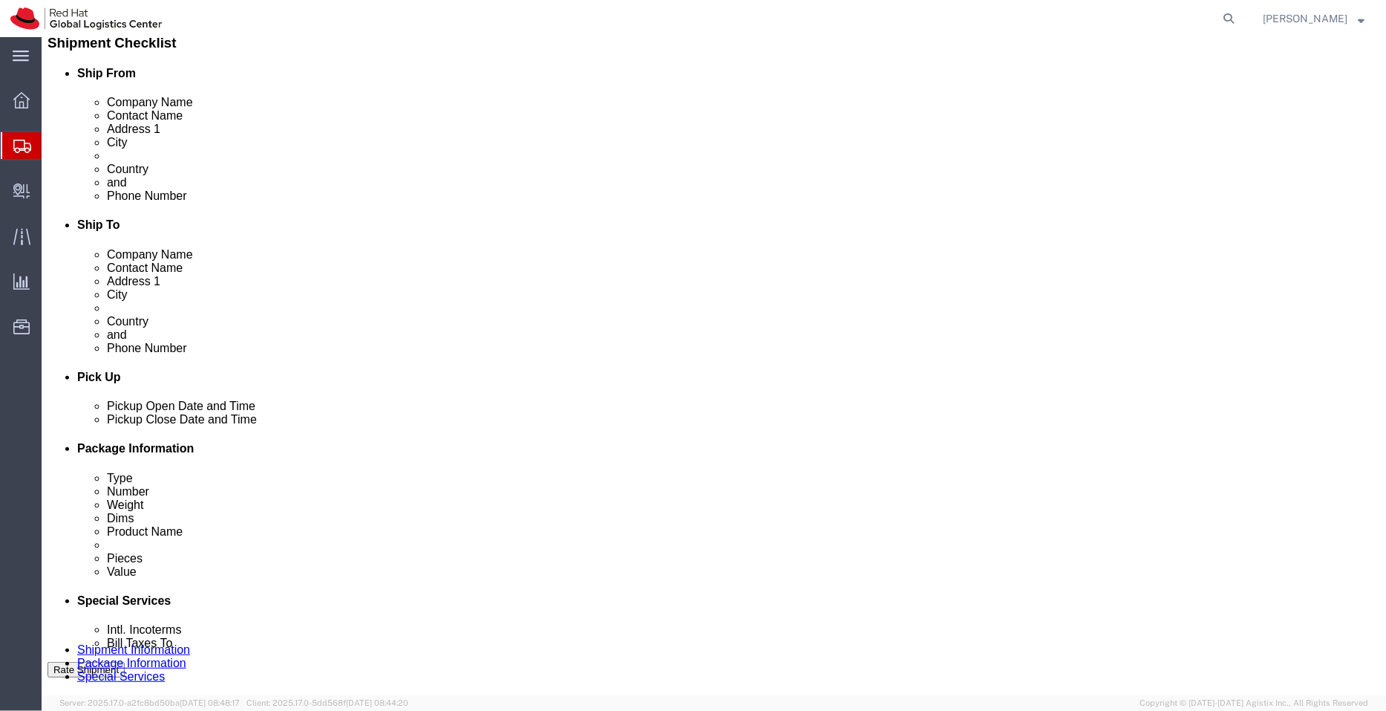
paste input "[EMAIL_ADDRESS][DOMAIN_NAME]"
type input "[EMAIL_ADDRESS][DOMAIN_NAME]"
type input "[EMAIL_ADDRESS][DOMAIN_NAME],[EMAIL_ADDRESS][DOMAIN_NAME],[EMAIL_ADDRESS][DOMAI…"
drag, startPoint x: 859, startPoint y: 521, endPoint x: 593, endPoint y: 522, distance: 266.6
click div "Message Please provide 1 box for laptop"
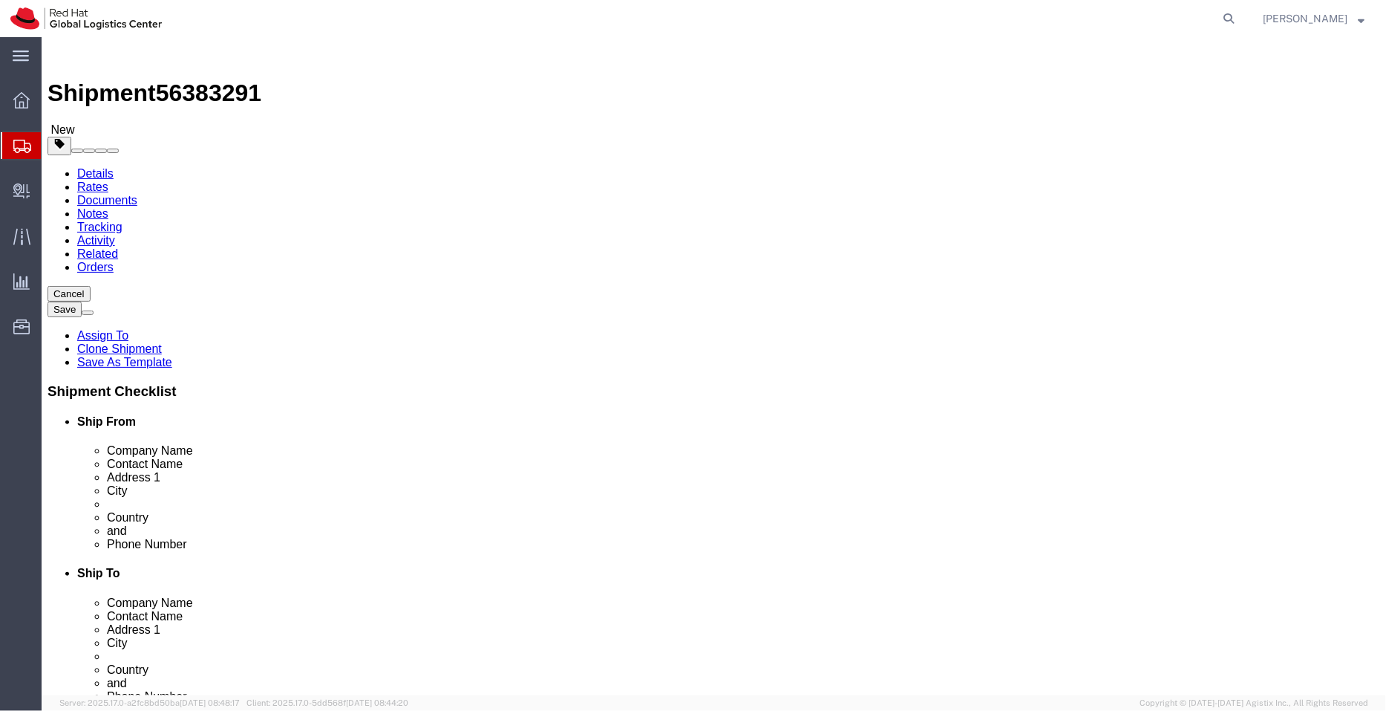
drag, startPoint x: 1343, startPoint y: 373, endPoint x: 1377, endPoint y: 16, distance: 358.8
type textarea "Laptops - Macbooks - 02 in nos. being returned"
click icon
click link "Shipment Information"
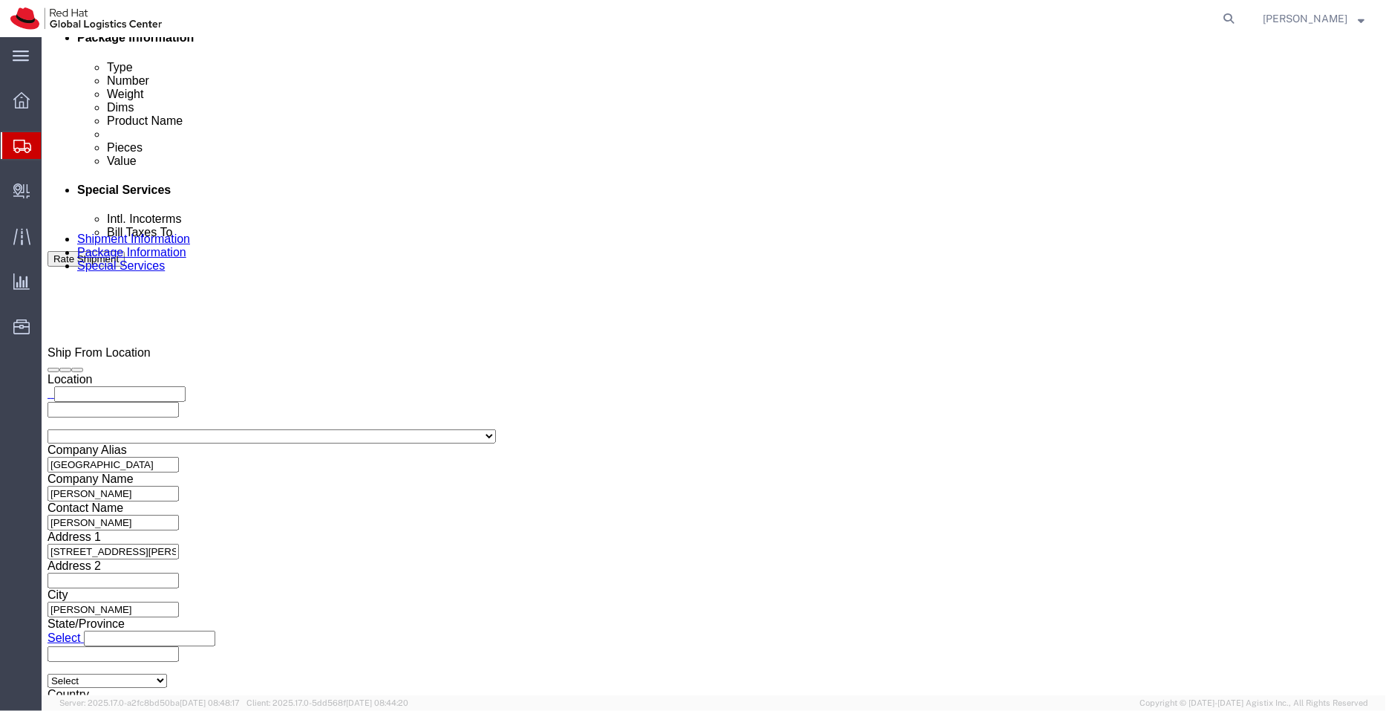
scroll to position [760, 0]
click button "Rate Shipment"
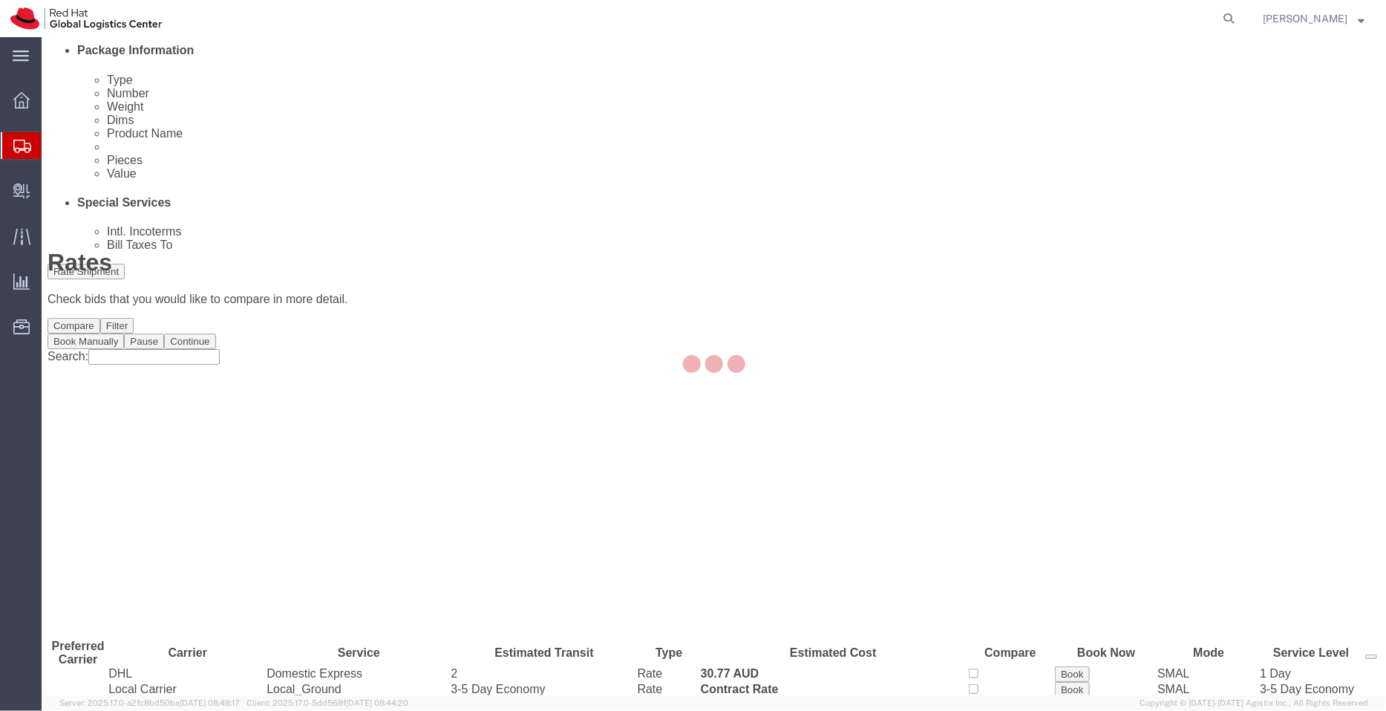
scroll to position [0, 0]
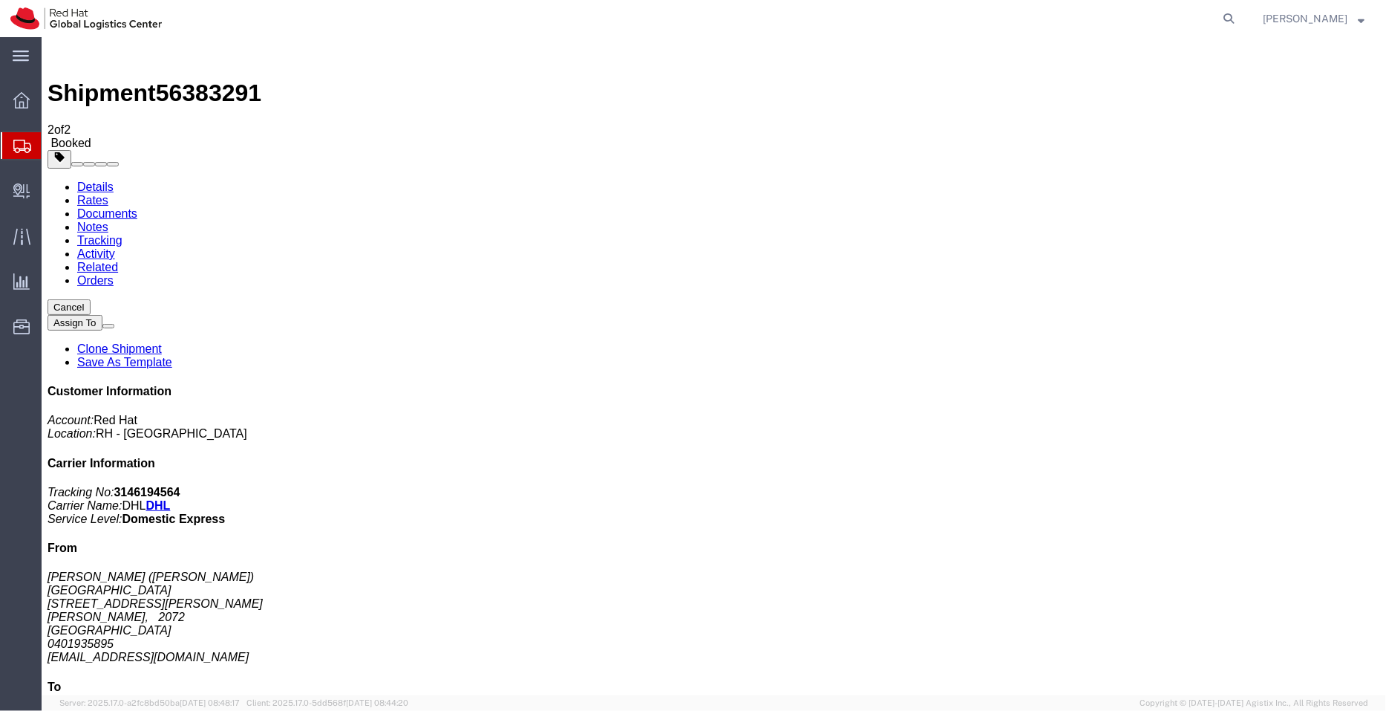
click at [105, 180] on link "Details" at bounding box center [94, 186] width 36 height 13
click link "Schedule pickup request"
drag, startPoint x: 1080, startPoint y: 273, endPoint x: 1063, endPoint y: 276, distance: 18.1
click div "Customer Information Account: Red Hat Location: [GEOGRAPHIC_DATA] - [GEOGRAPHIC…"
copy address "Xin"
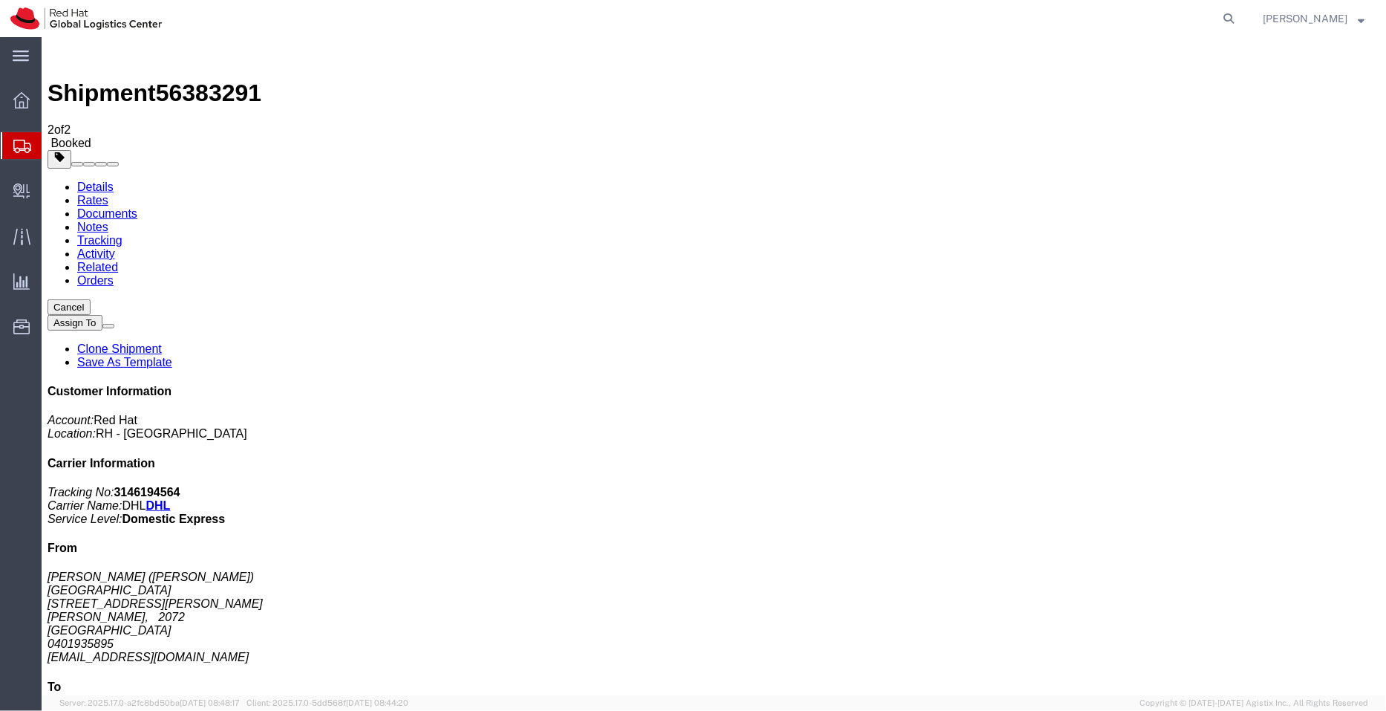
drag, startPoint x: 734, startPoint y: 157, endPoint x: 547, endPoint y: 157, distance: 187.9
click p "[DATE] 12:30 - [DATE] 15:30"
copy p "[DATE] 12:30 - [DATE] 15:30"
drag, startPoint x: 745, startPoint y: 181, endPoint x: 645, endPoint y: 170, distance: 100.1
click div "Pickup & Delivery Dates [DATE] 12:30 - [DATE] 15:30 Pickup request number : CBJ…"
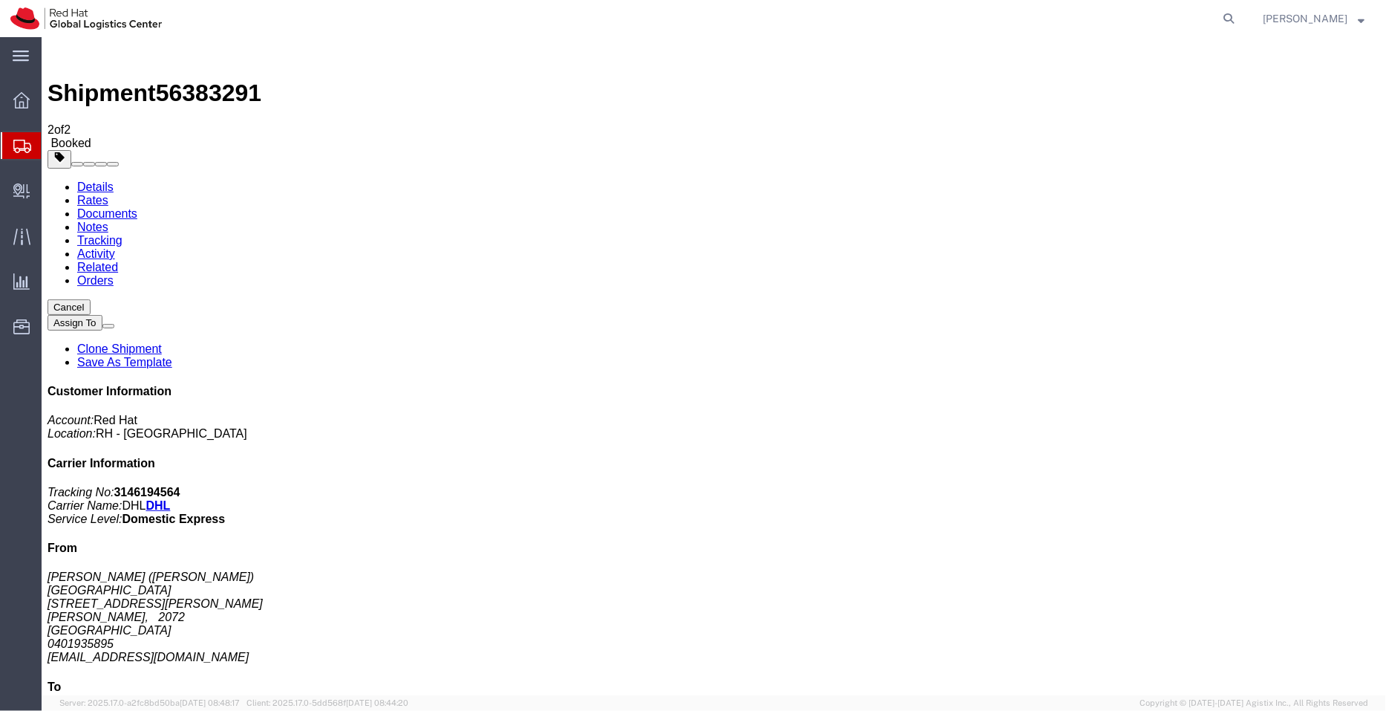
copy p ": CBJ250818046031"
click link "Documents"
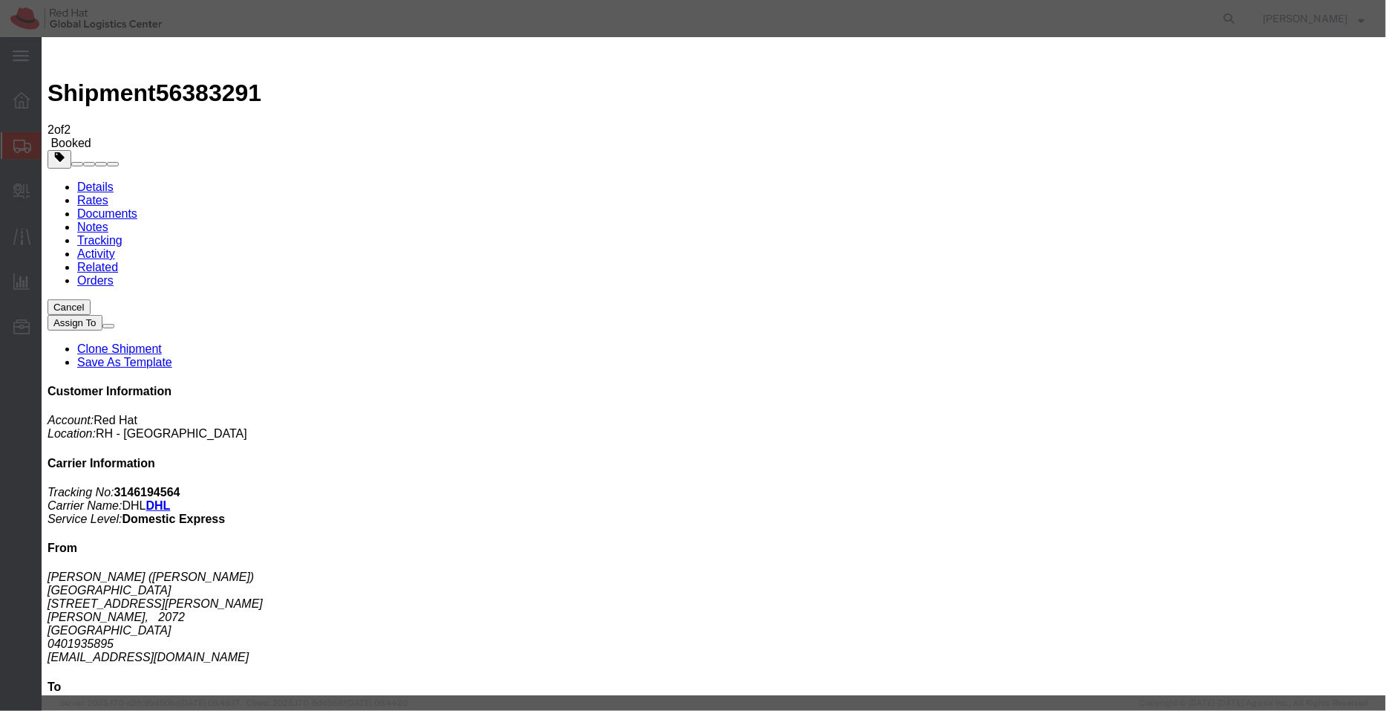
type input "C:\fakepath\MSDS APPLE MACBOOK PRO 16.pdf"
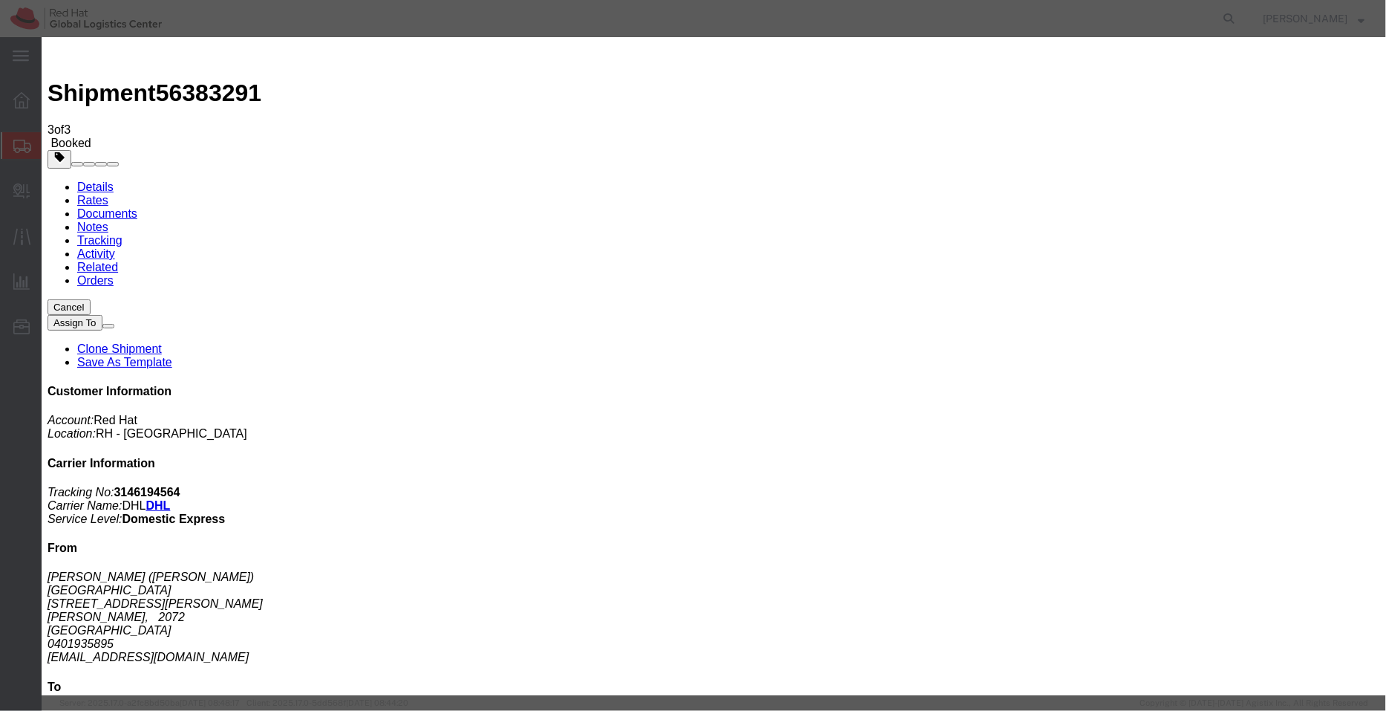
paste textarea ""Hi [PERSON_NAME], please find attached shipping label and the MSDS for the shi…"
type textarea ""Hi [PERSON_NAME], please find attached shipping label and the MSDS for the shi…"
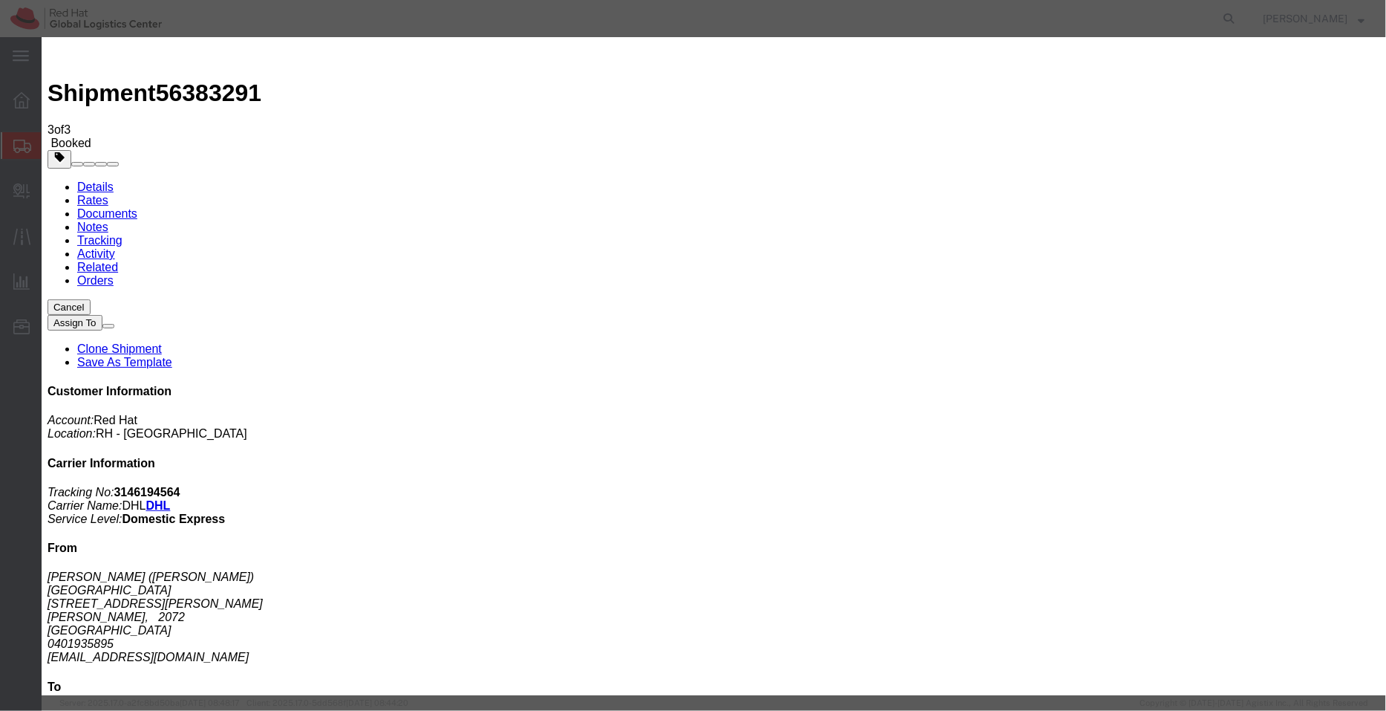
checkbox input "true"
type input "xikoh"
type input "[EMAIL_ADDRESS][DOMAIN_NAME]"
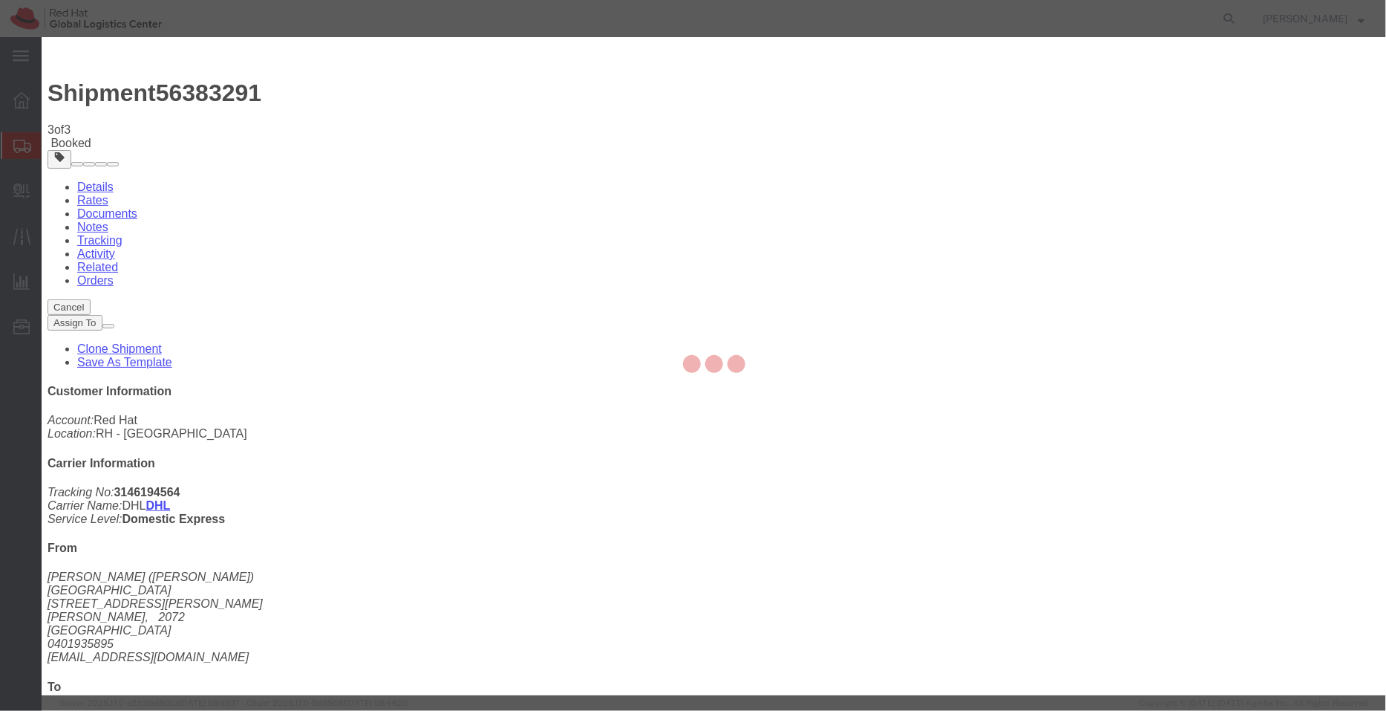
checkbox input "false"
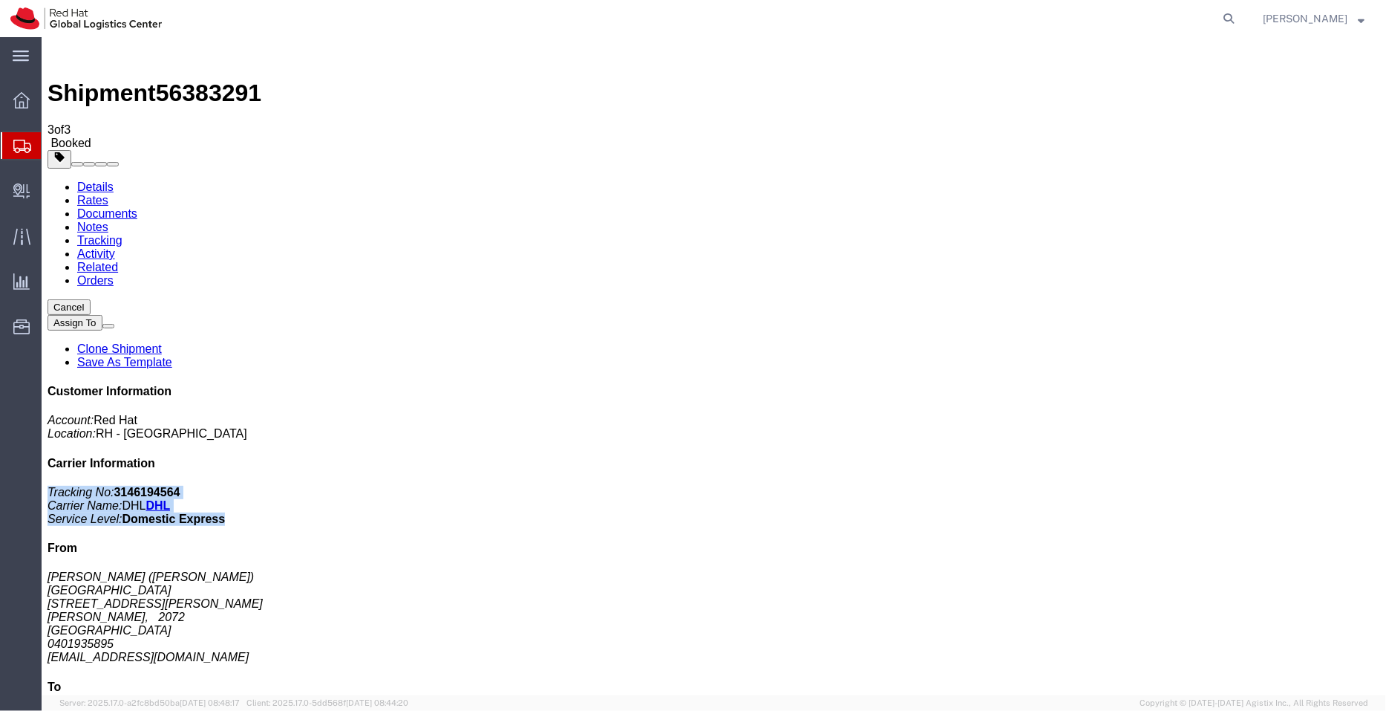
drag, startPoint x: 1274, startPoint y: 253, endPoint x: 1112, endPoint y: 224, distance: 165.2
click at [1112, 384] on div "Customer Information Account: Red Hat Location: [GEOGRAPHIC_DATA] - [GEOGRAPHIC…" at bounding box center [713, 655] width 1333 height 543
copy p "Tracking No: 3146194564 Carrier Name: DHL DHL Service Level: Domestic Express"
click at [0, 0] on span "Shipment Manager" at bounding box center [0, 0] width 0 height 0
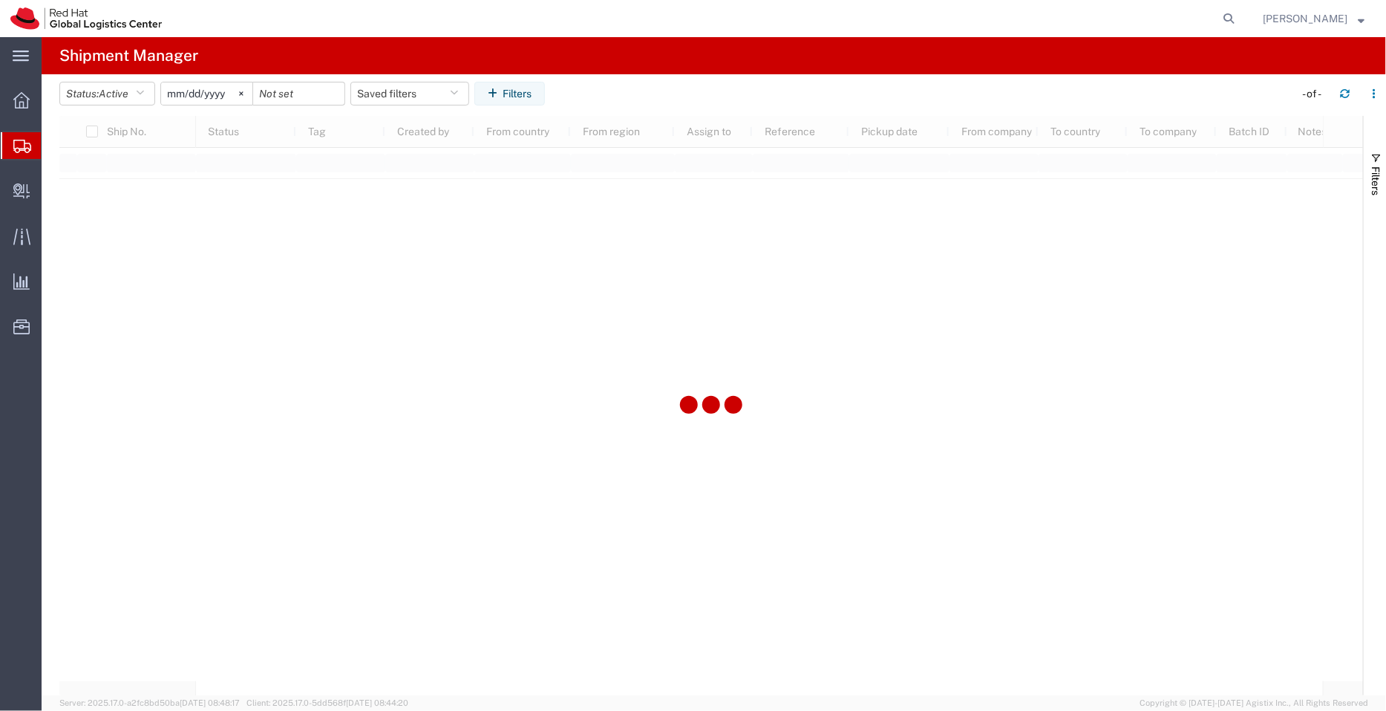
type input "[DATE]"
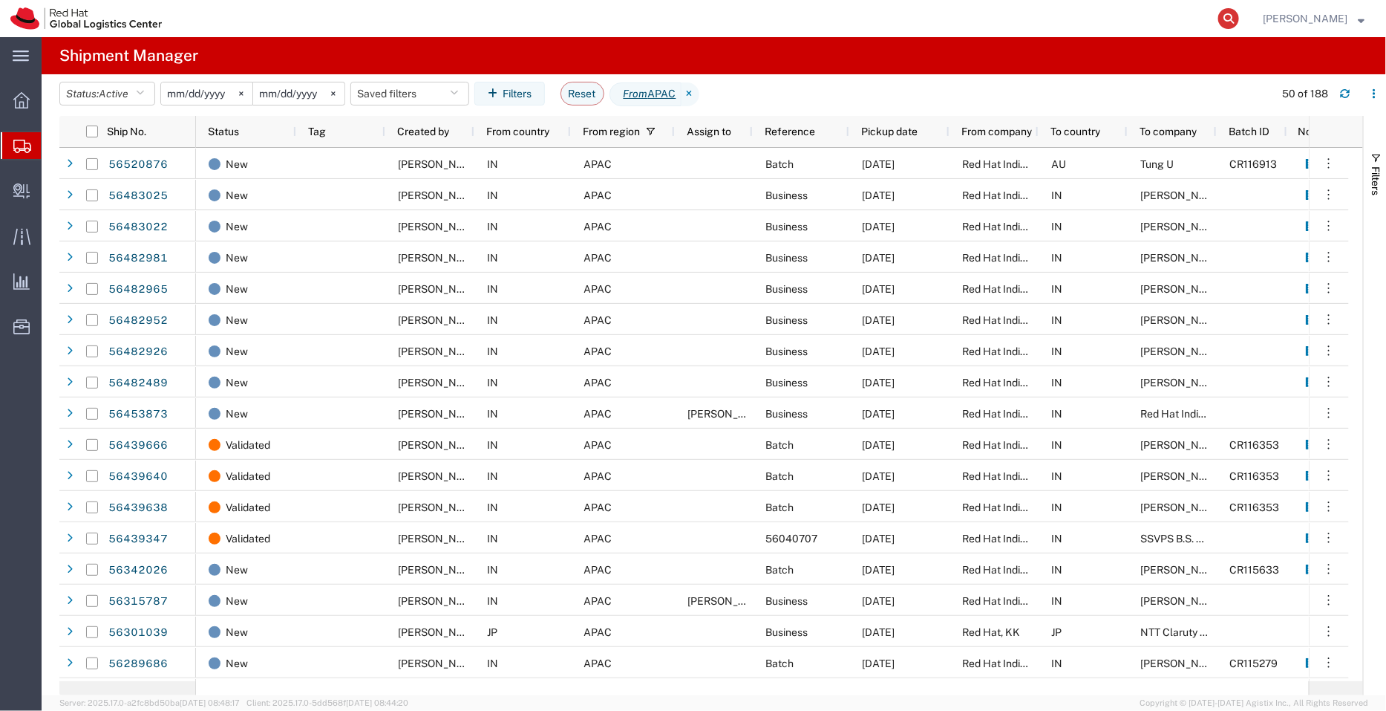
click at [1236, 21] on icon at bounding box center [1229, 18] width 21 height 21
paste input "3146194564"
type input "3146194564"
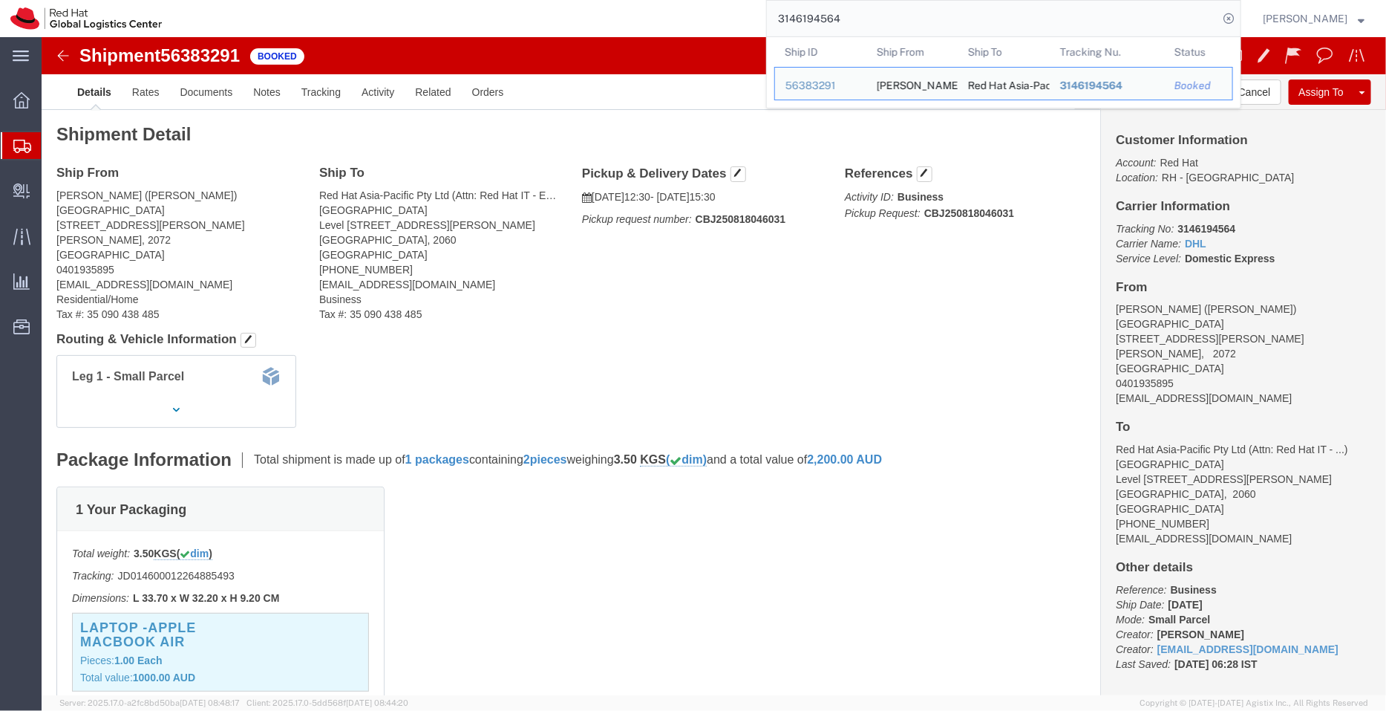
click at [0, 0] on span "Shipment Manager" at bounding box center [0, 0] width 0 height 0
